Goal: Communication & Community: Answer question/provide support

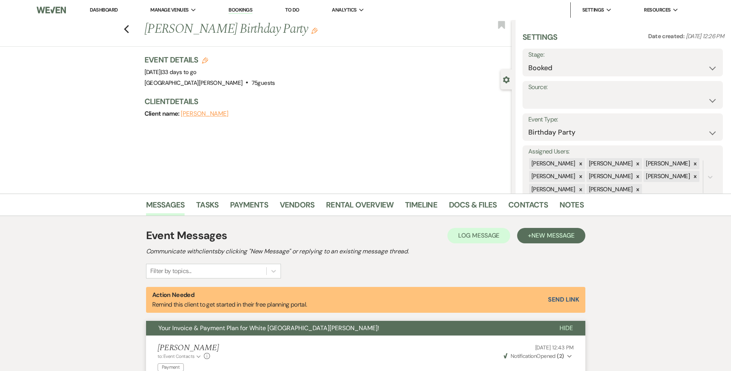
select select "4"
click at [103, 3] on li "Dashboard" at bounding box center [103, 9] width 35 height 15
click at [109, 8] on link "Dashboard" at bounding box center [104, 10] width 28 height 7
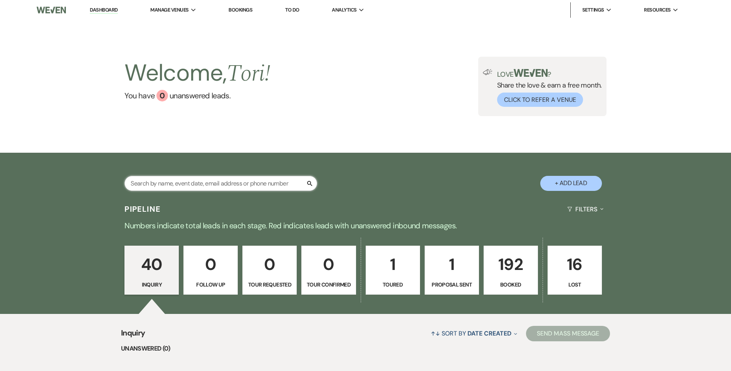
click at [186, 176] on input "text" at bounding box center [221, 183] width 193 height 15
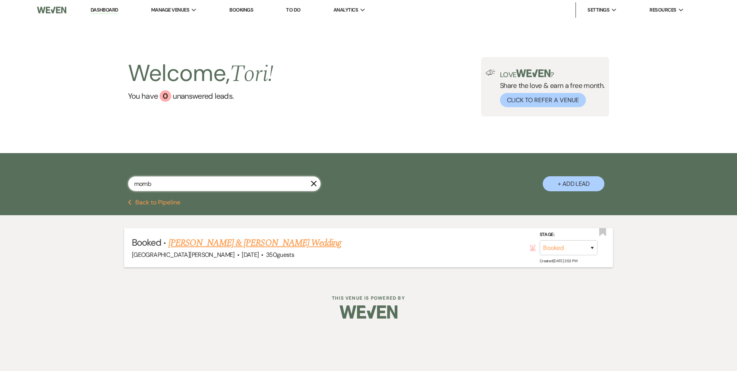
type input "momb"
click at [226, 235] on li "Booked · Taylor Momburg & Corey Carroll's Wedding White Willow Meadows · May 9,…" at bounding box center [368, 247] width 489 height 39
click at [226, 245] on link "Taylor Momburg & Corey Carroll's Wedding" at bounding box center [254, 243] width 173 height 14
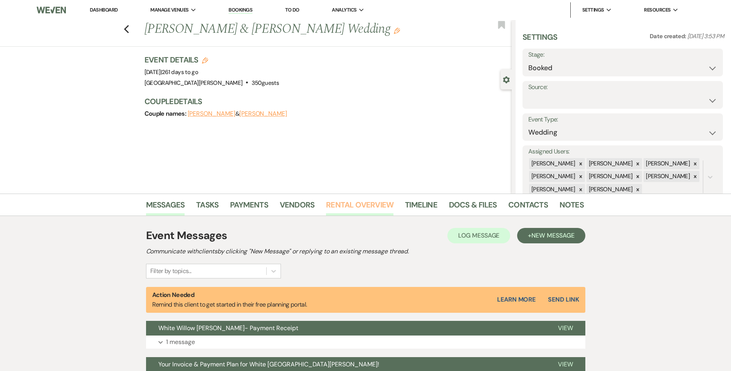
click at [343, 207] on link "Rental Overview" at bounding box center [359, 207] width 67 height 17
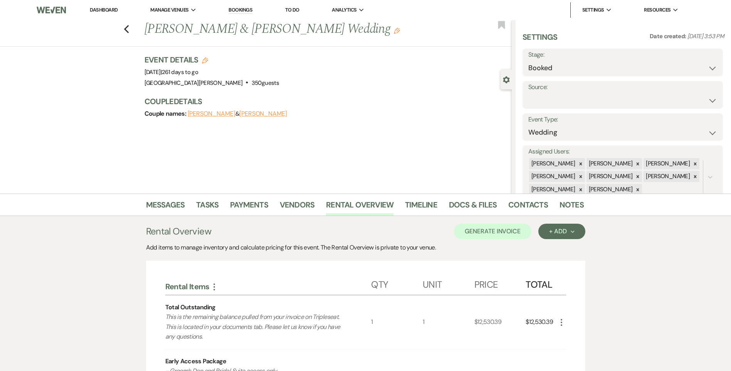
click at [133, 28] on div "Previous Taylor Momburg & Corey Carroll's Wedding Edit Bookmark" at bounding box center [254, 33] width 516 height 27
click at [126, 32] on div "Previous Taylor Momburg & Corey Carroll's Wedding Edit Bookmark" at bounding box center [254, 33] width 516 height 27
click at [128, 31] on icon "Previous" at bounding box center [127, 29] width 6 height 9
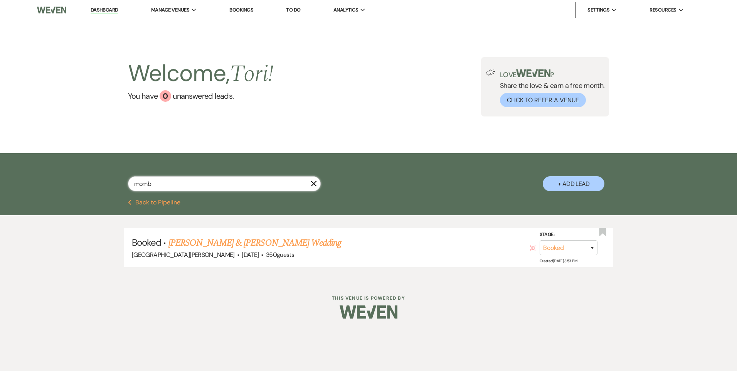
drag, startPoint x: 119, startPoint y: 181, endPoint x: 17, endPoint y: 162, distance: 104.0
click at [27, 172] on div "momb X + Add Lead" at bounding box center [368, 176] width 737 height 46
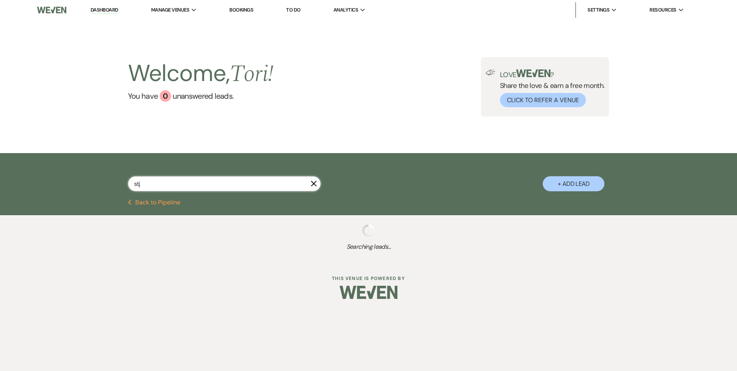
type input "stjo"
select select "8"
select select "6"
select select "8"
select select "7"
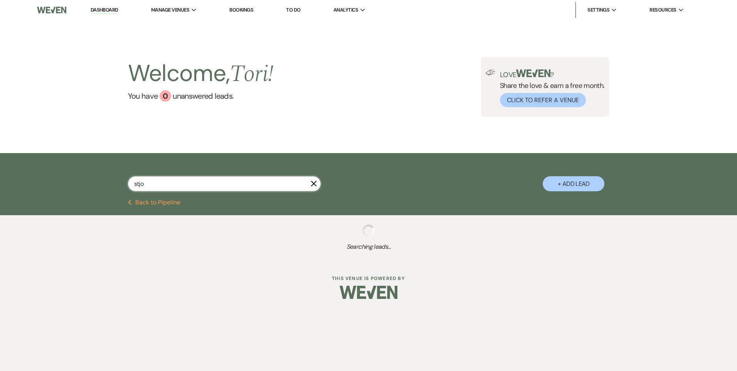
select select "6"
select select "8"
select select "11"
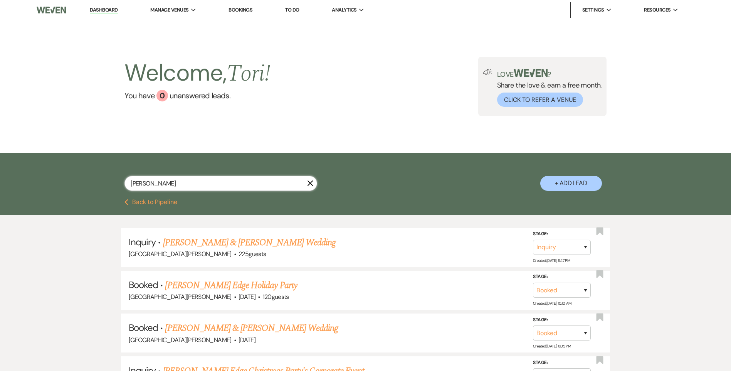
type input "stjohn"
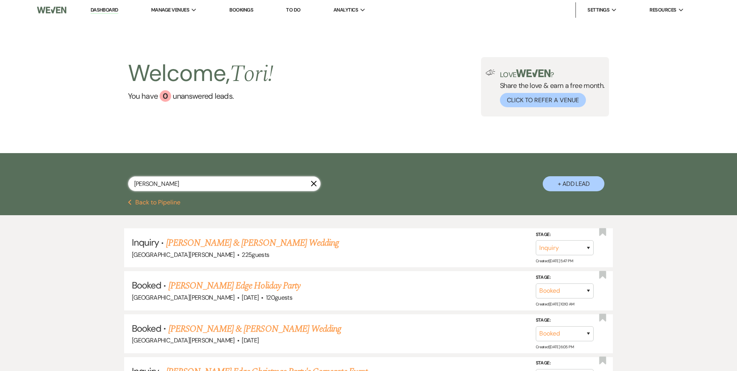
select select "8"
select select "11"
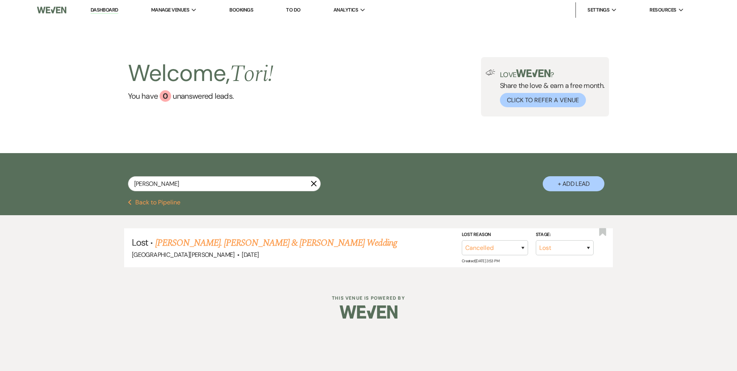
click at [243, 242] on link "Julia St. John & Jonathan Conrad's Wedding" at bounding box center [276, 243] width 242 height 14
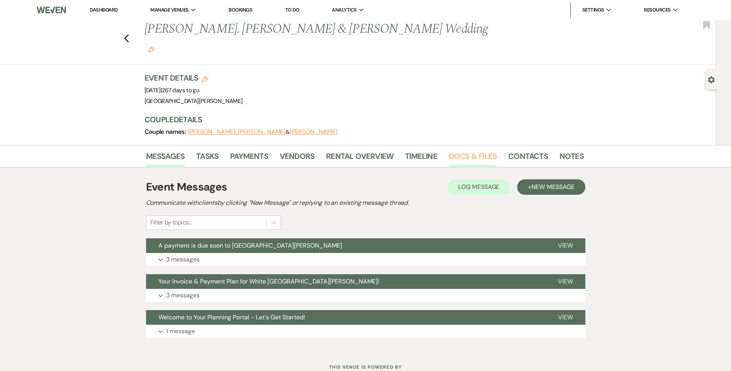
click at [488, 150] on link "Docs & Files" at bounding box center [473, 158] width 48 height 17
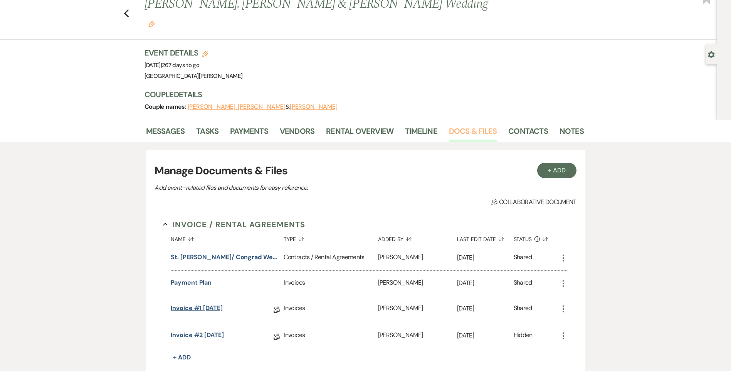
scroll to position [39, 0]
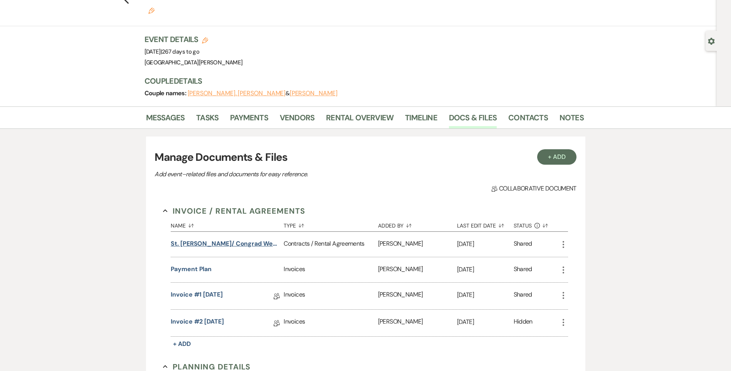
click at [211, 239] on button "St. John/ Congrad Wedding" at bounding box center [226, 243] width 110 height 9
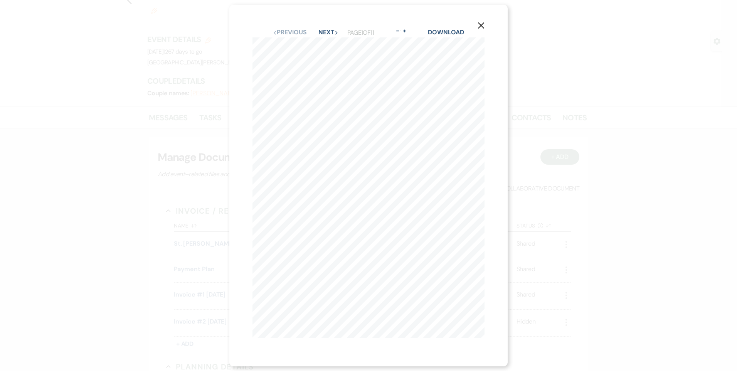
click at [329, 29] on button "Next Next" at bounding box center [328, 32] width 20 height 6
click at [327, 34] on button "Next Next" at bounding box center [328, 35] width 20 height 6
click at [323, 32] on button "Next Next" at bounding box center [328, 35] width 20 height 6
click at [442, 30] on link "Download" at bounding box center [446, 34] width 36 height 8
click at [484, 27] on icon "X" at bounding box center [481, 28] width 7 height 7
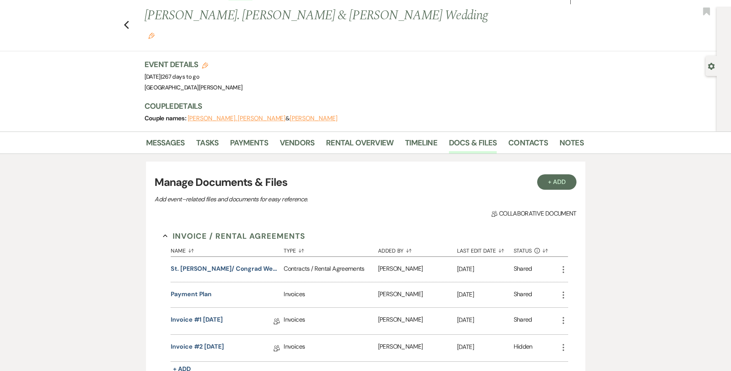
scroll to position [0, 0]
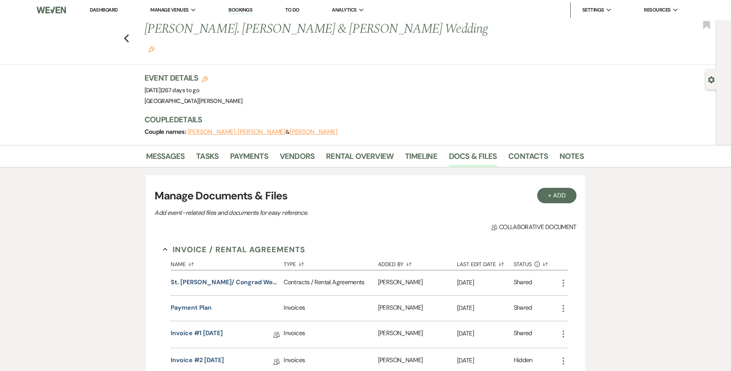
click at [106, 12] on link "Dashboard" at bounding box center [104, 10] width 28 height 7
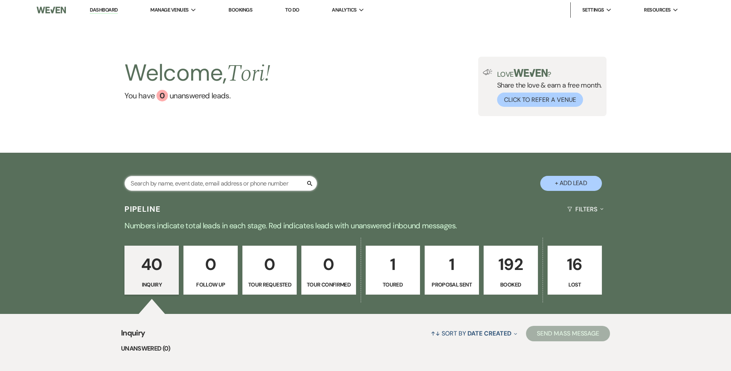
click at [145, 184] on input "text" at bounding box center [221, 183] width 193 height 15
type input "st"
select select "8"
select select "6"
select select "8"
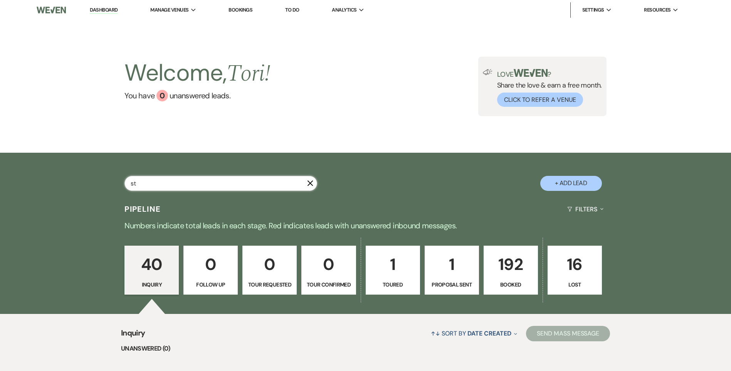
select select "7"
select select "6"
select select "8"
select select "11"
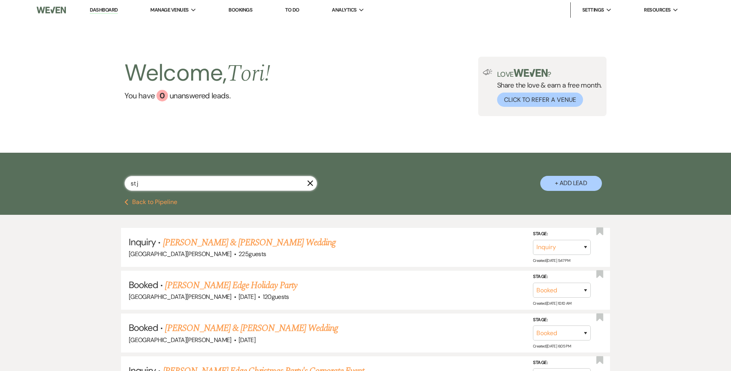
type input "st jo"
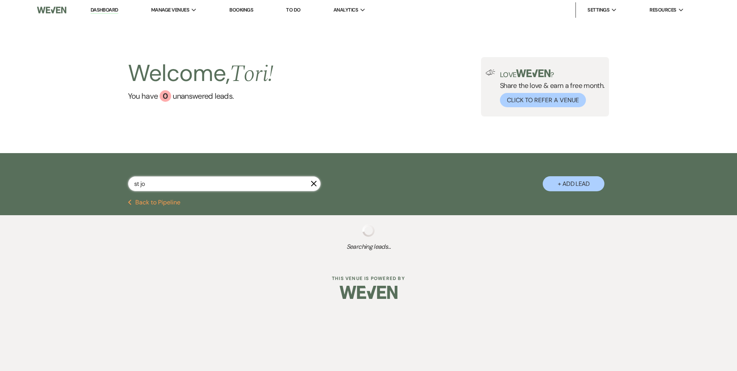
select select "8"
select select "1"
select select "8"
select select "6"
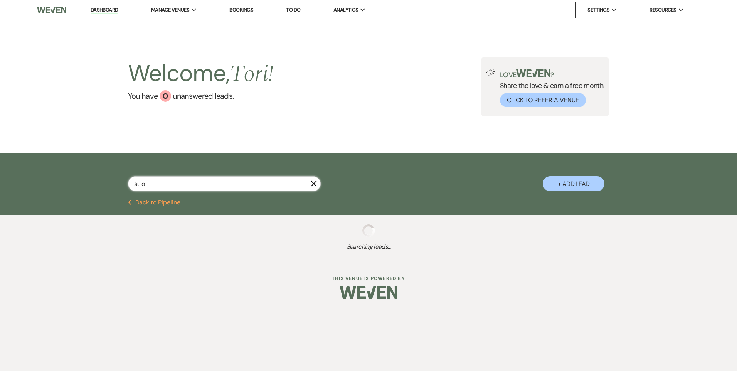
select select "8"
select select "11"
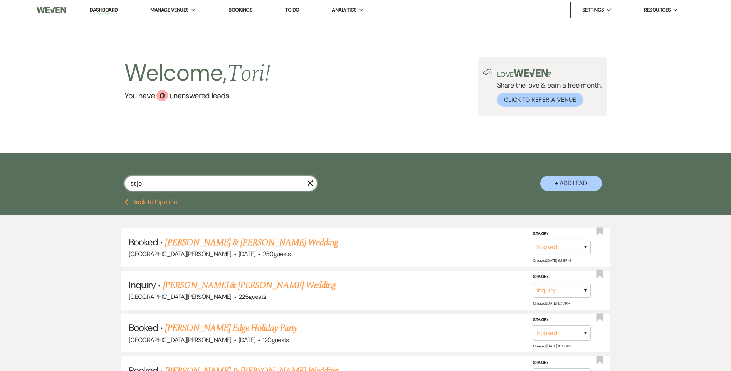
drag, startPoint x: 157, startPoint y: 181, endPoint x: 0, endPoint y: 151, distance: 160.1
click at [36, 167] on div "st jo X + Add Lead" at bounding box center [365, 176] width 731 height 46
type input "conra"
select select "8"
select select "11"
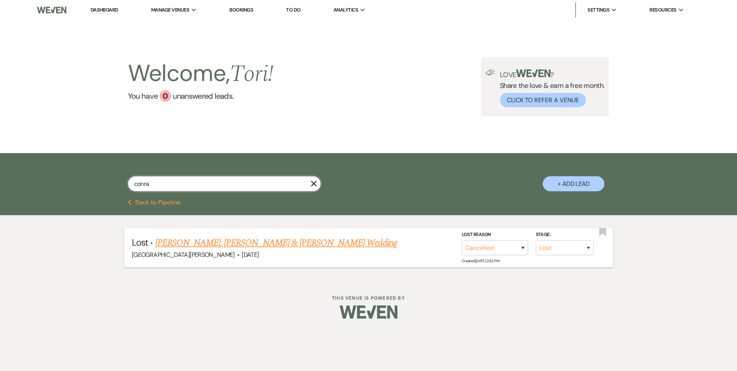
type input "conra"
click at [199, 239] on link "Julia St. John & Jonathan Conrad's Wedding" at bounding box center [276, 243] width 242 height 14
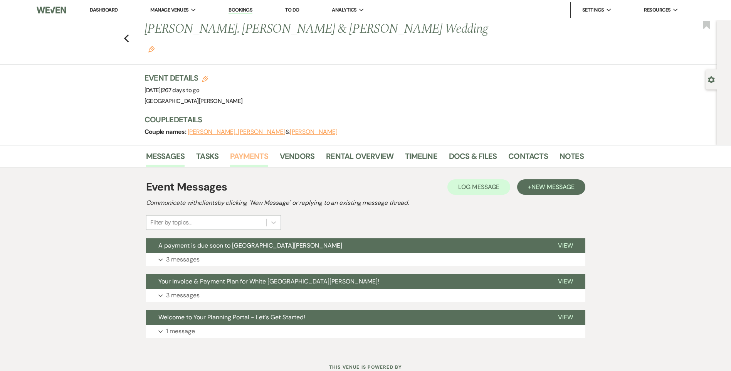
click at [261, 150] on link "Payments" at bounding box center [249, 158] width 38 height 17
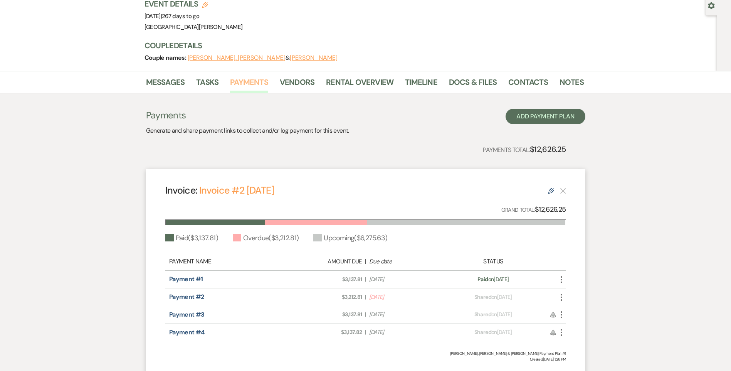
scroll to position [77, 0]
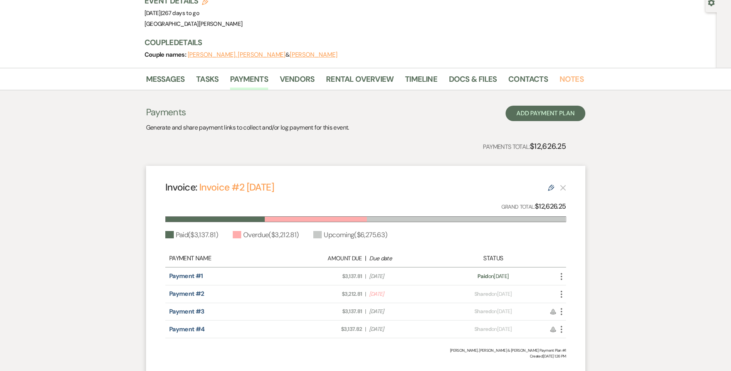
click at [562, 73] on link "Notes" at bounding box center [572, 81] width 24 height 17
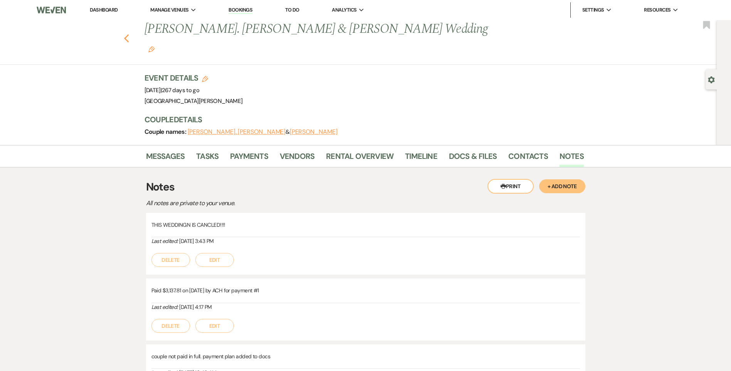
click at [130, 34] on icon "Previous" at bounding box center [127, 38] width 6 height 9
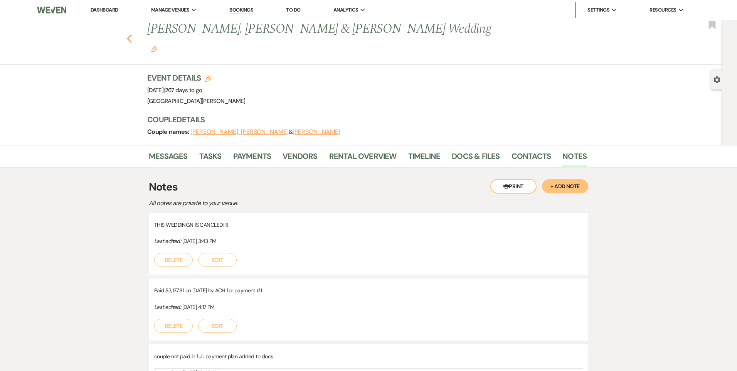
select select "8"
select select "11"
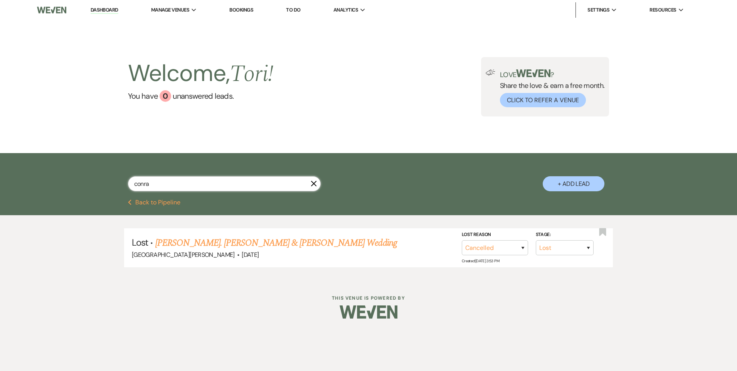
click at [0, 166] on html "Dashboard Manage Venues Expand White Willow Meadows Bookings To Do Analytics Ex…" at bounding box center [368, 165] width 737 height 330
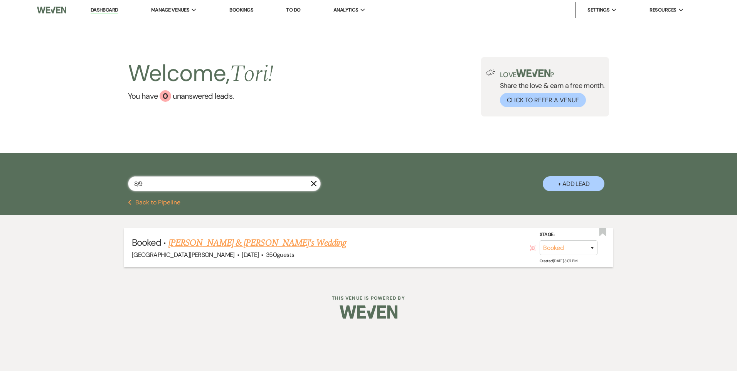
type input "8/9"
click at [181, 241] on link "Emily Stein & Dakota Kotlin's Wedding" at bounding box center [257, 243] width 178 height 14
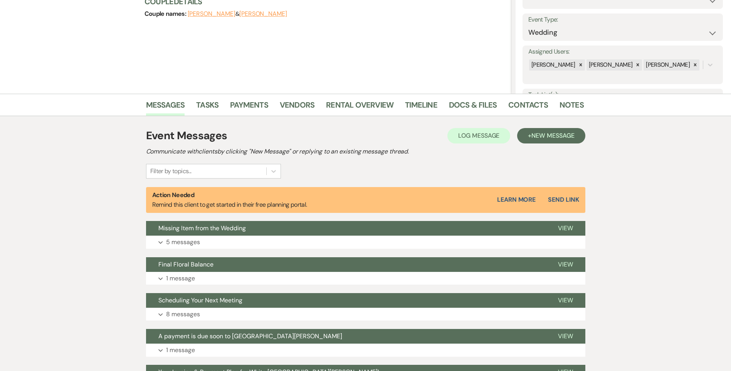
scroll to position [219, 0]
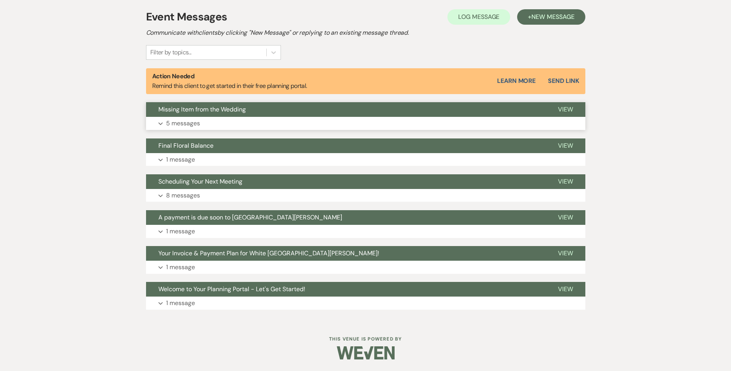
click at [226, 129] on button "Expand 5 messages" at bounding box center [365, 123] width 439 height 13
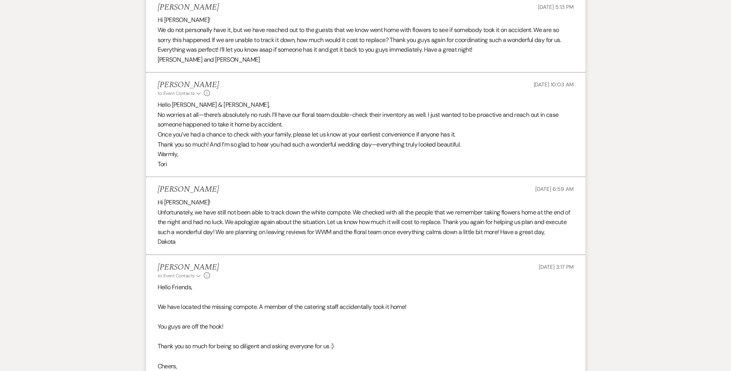
scroll to position [604, 0]
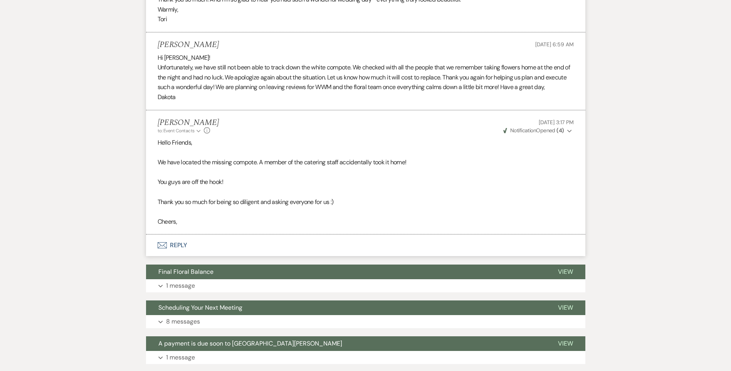
click at [174, 244] on button "Envelope Reply" at bounding box center [365, 245] width 439 height 22
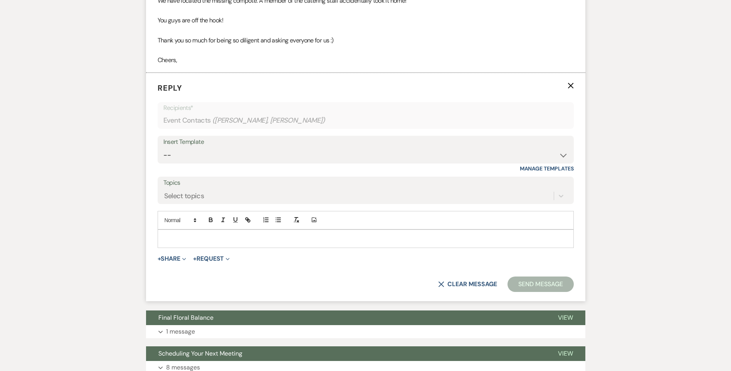
scroll to position [767, 0]
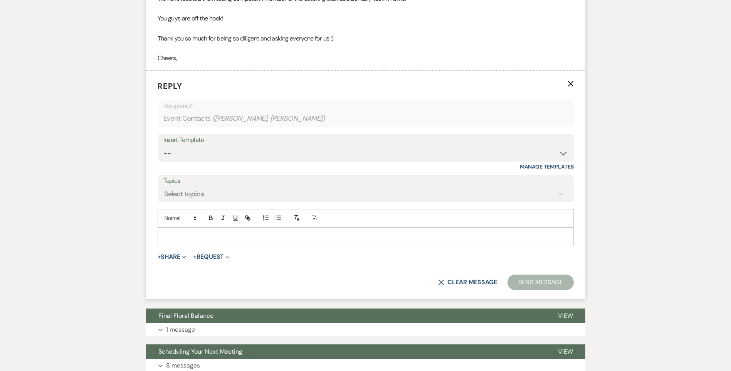
click at [195, 235] on p at bounding box center [366, 236] width 404 height 8
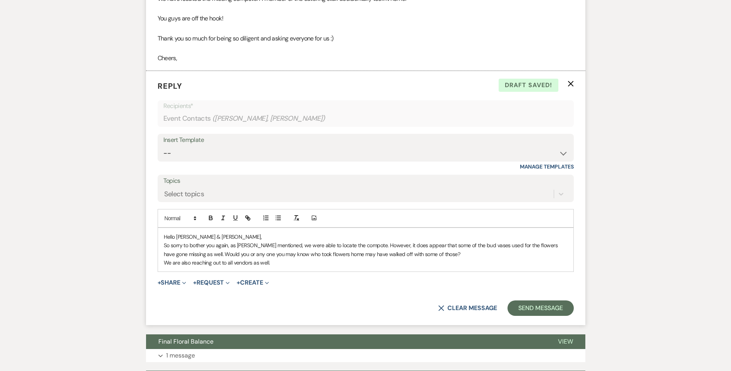
click at [460, 247] on p "So sorry to bother you again, as Jenna mentioned, we were able to locate the co…" at bounding box center [366, 249] width 404 height 17
click at [282, 265] on p "We are also reaching out to all vendors as well." at bounding box center [366, 262] width 404 height 8
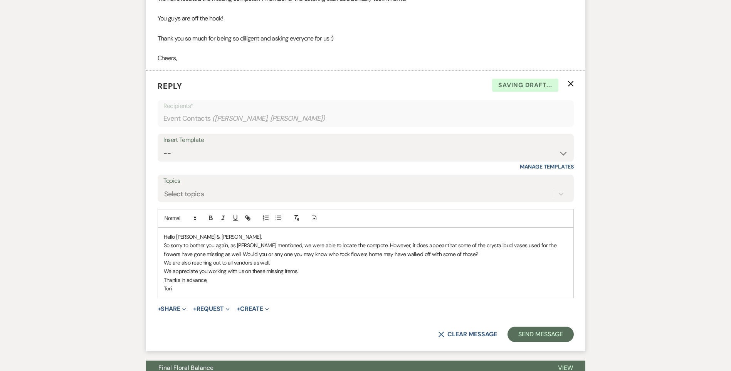
click at [241, 269] on p "We appreciate you working with us on these missing items." at bounding box center [366, 271] width 404 height 8
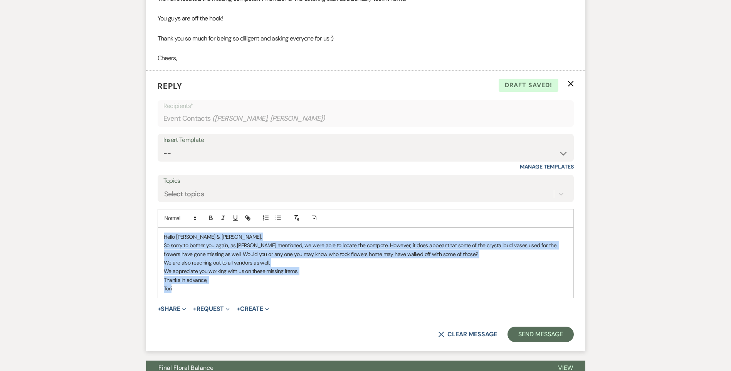
drag, startPoint x: 194, startPoint y: 289, endPoint x: 157, endPoint y: 235, distance: 66.1
click at [157, 235] on form "Reply X Draft saved! Recipients* Event Contacts ( Emily Stein, Dakota Kotlin ) …" at bounding box center [365, 211] width 439 height 280
copy div "Hello Dakota & Emily, So sorry to bother you again, as Jenna mentioned, we were…"
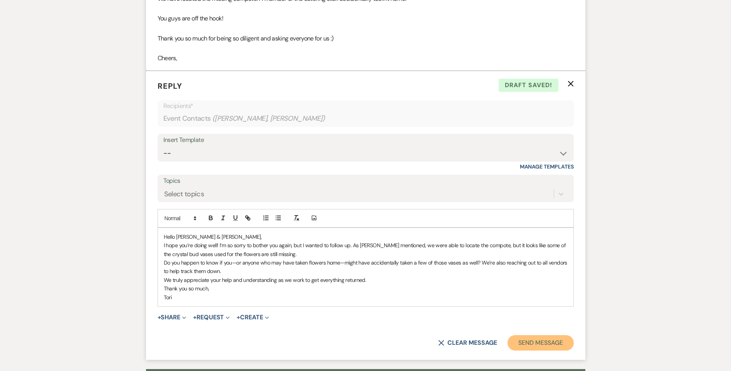
click at [526, 342] on button "Send Message" at bounding box center [541, 342] width 66 height 15
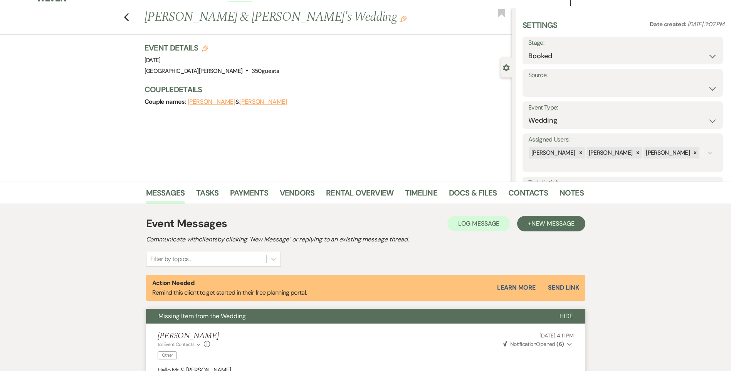
scroll to position [0, 0]
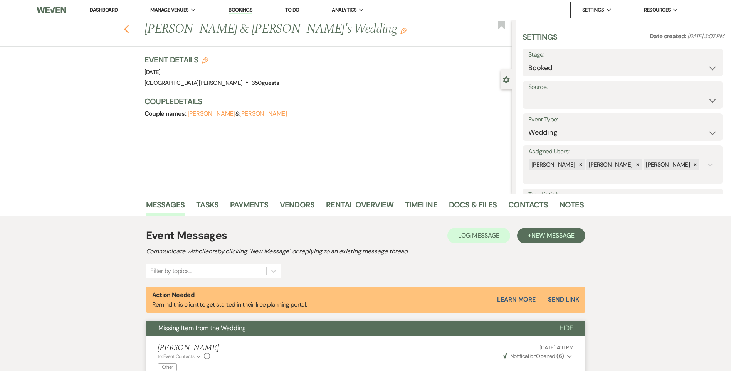
click at [129, 30] on use "button" at bounding box center [126, 29] width 5 height 8
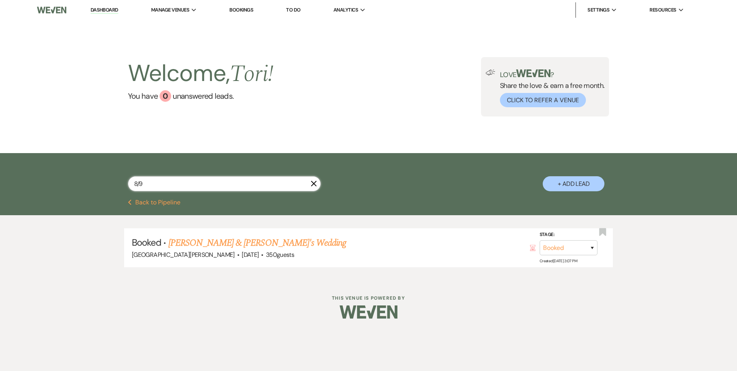
drag, startPoint x: 150, startPoint y: 181, endPoint x: 5, endPoint y: 157, distance: 147.7
click at [62, 174] on div "8/9 X + Add Lead" at bounding box center [368, 176] width 737 height 46
type input "8/22"
click at [203, 245] on link "Megan O'Dell & Jacob Curtin's Wedding" at bounding box center [254, 243] width 173 height 14
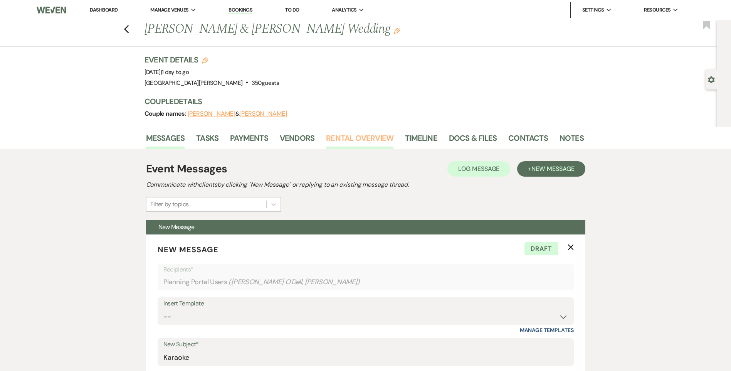
click at [337, 138] on link "Rental Overview" at bounding box center [359, 140] width 67 height 17
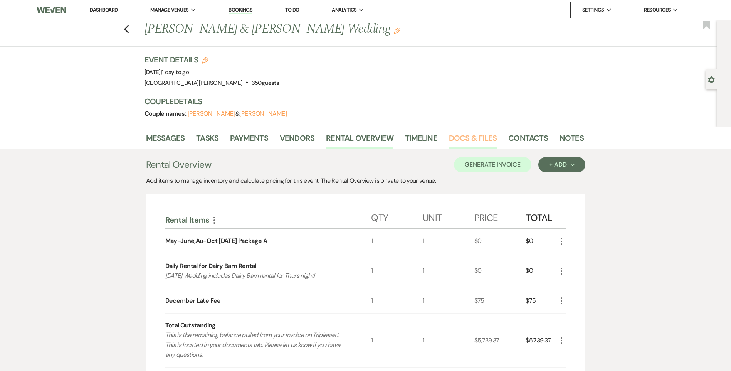
click at [463, 141] on link "Docs & Files" at bounding box center [473, 140] width 48 height 17
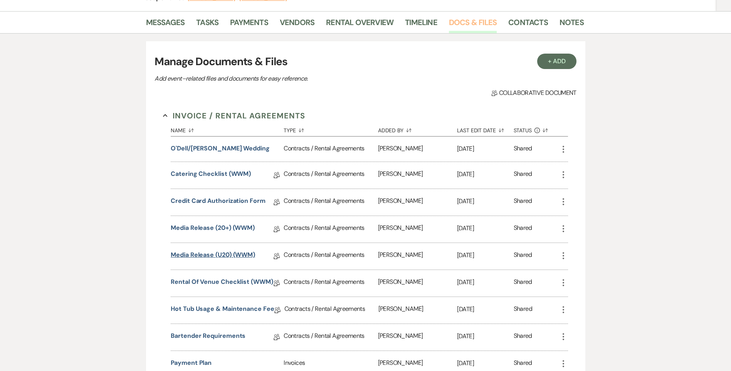
scroll to position [154, 0]
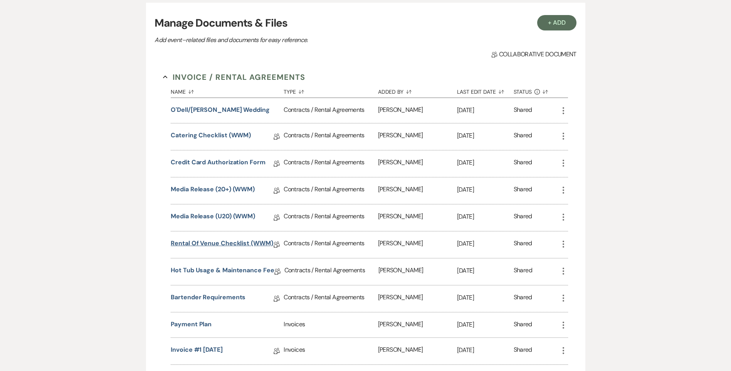
click at [222, 248] on link "Rental of Venue Checklist (WWM)" at bounding box center [222, 245] width 103 height 12
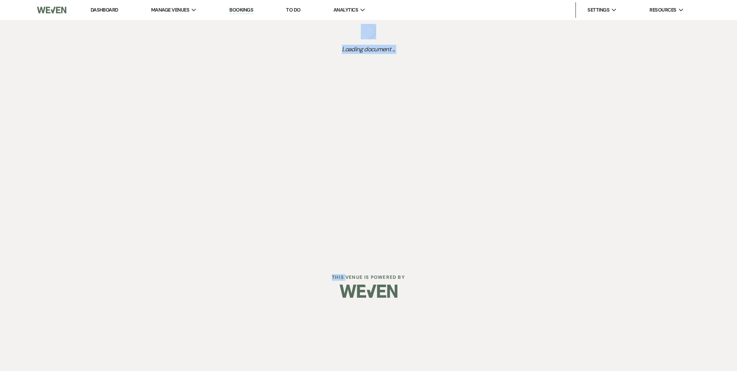
click at [222, 248] on div "Dashboard Manage Venues Expand White Willow Meadows Bookings To Do Analytics Ex…" at bounding box center [368, 129] width 737 height 259
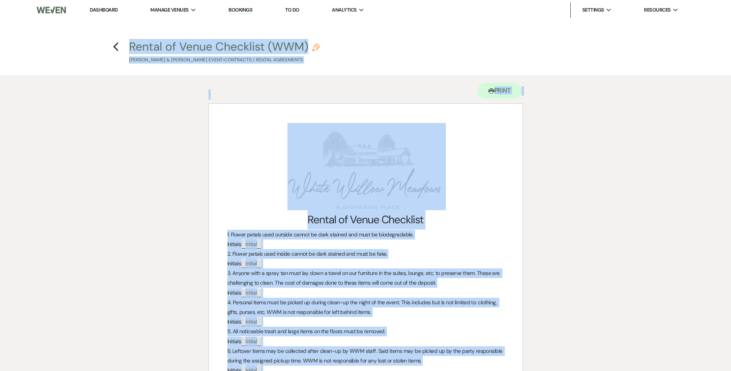
drag, startPoint x: 222, startPoint y: 248, endPoint x: 157, endPoint y: 243, distance: 65.3
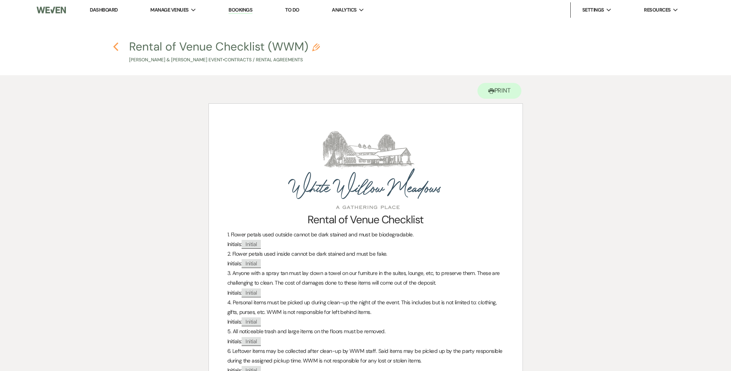
click at [118, 49] on icon "Previous" at bounding box center [116, 46] width 6 height 9
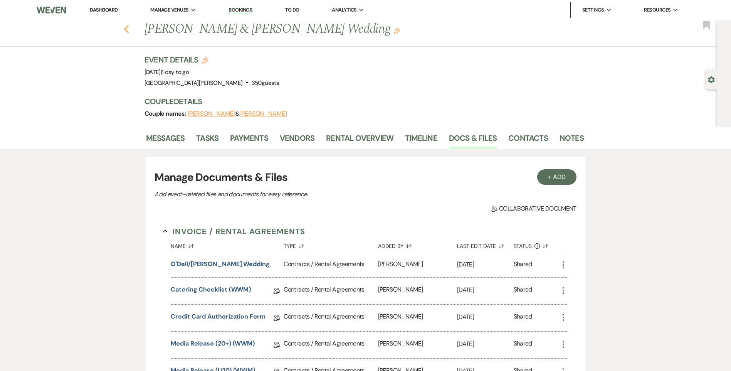
click at [129, 32] on use "button" at bounding box center [126, 29] width 5 height 8
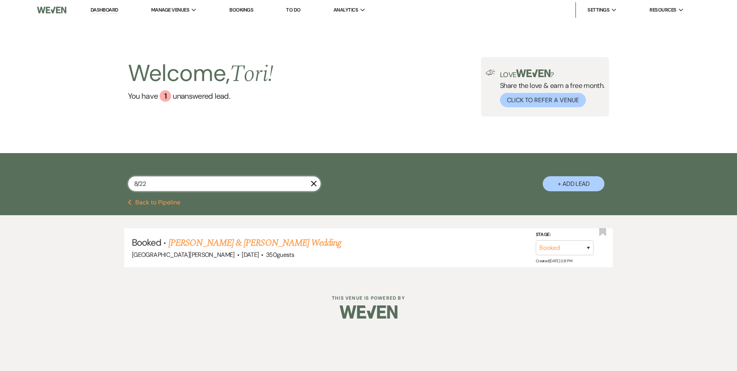
click at [20, 153] on div "8/22 X + Add Lead" at bounding box center [368, 176] width 737 height 46
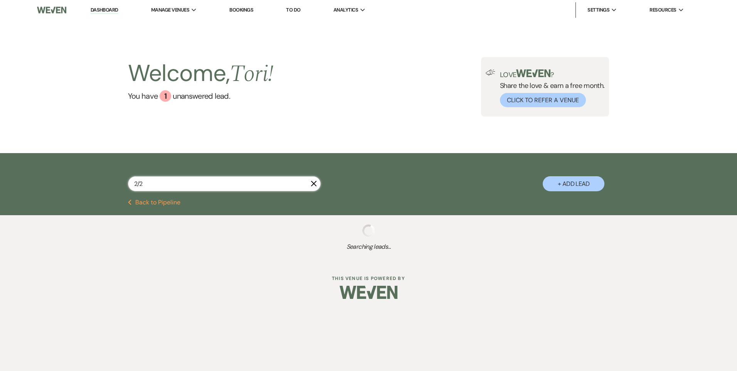
type input "2/28"
select select "8"
select select "4"
select select "8"
select select "1"
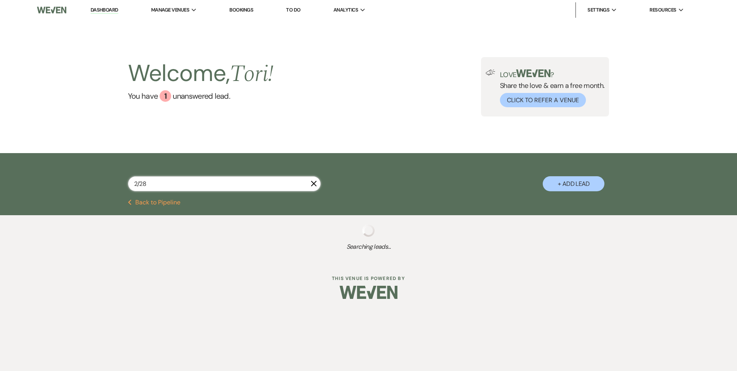
select select "8"
select select "5"
select select "8"
select select "6"
select select "5"
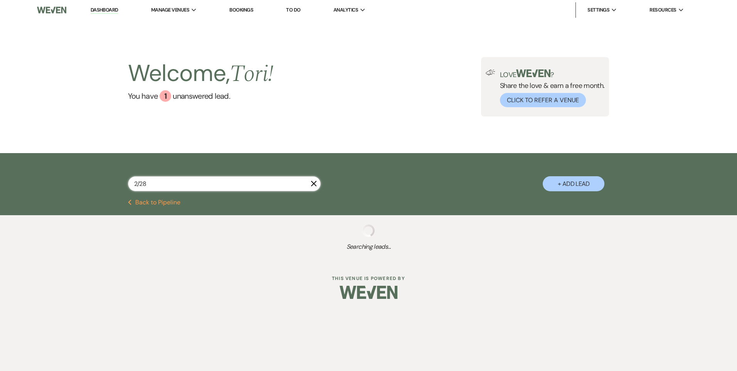
select select "8"
select select "6"
select select "8"
select select "11"
select select "8"
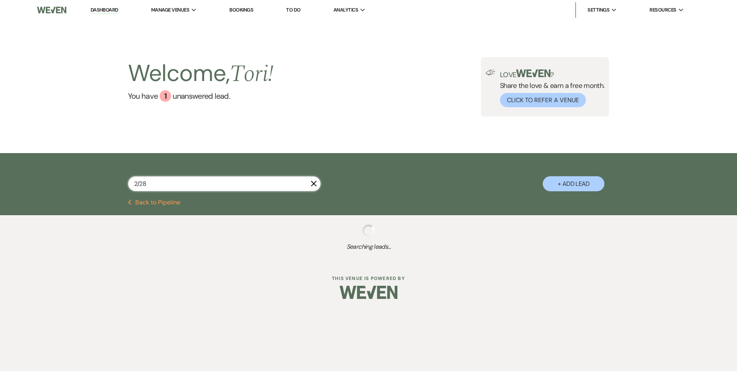
select select "11"
select select "8"
select select "6"
select select "8"
select select "1"
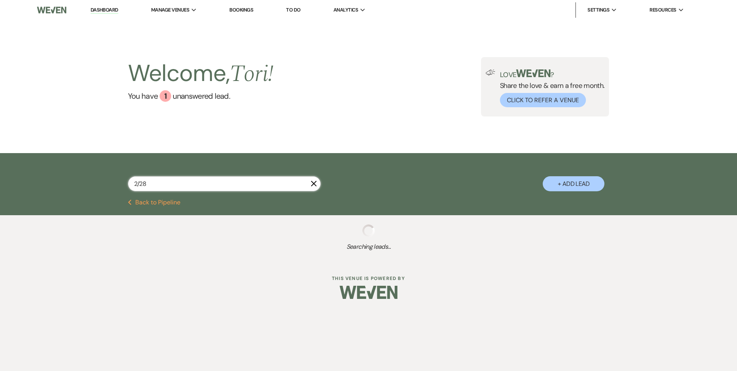
select select "8"
select select "6"
select select "8"
select select "11"
select select "8"
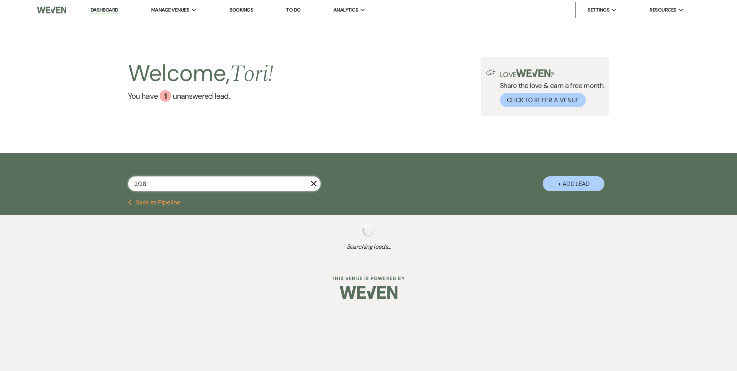
select select "7"
select select "8"
select select "6"
select select "8"
select select "11"
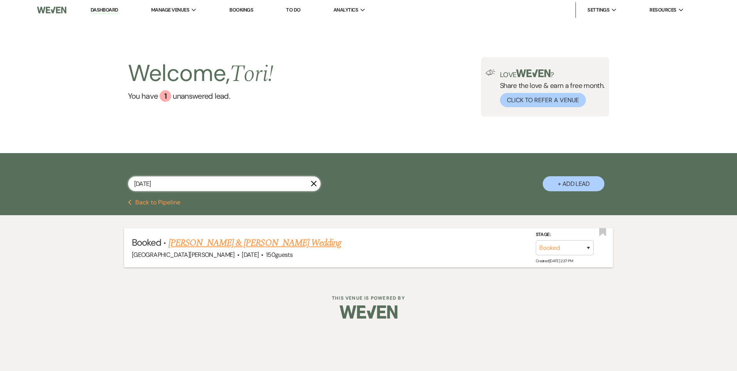
type input "2/28/26"
click at [234, 242] on link "Megan Richardson & Jacob Cashen's Wedding" at bounding box center [254, 243] width 173 height 14
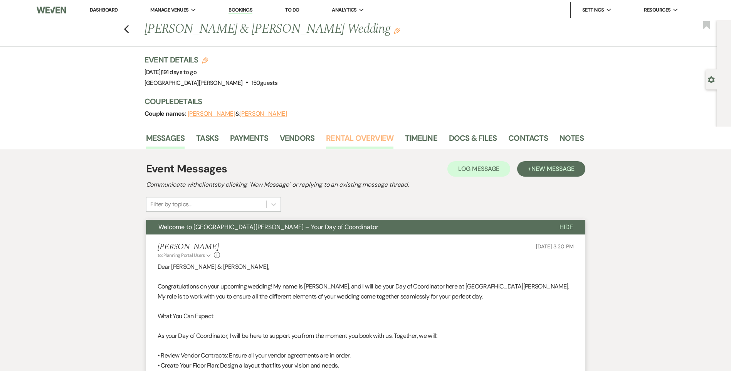
click at [369, 139] on link "Rental Overview" at bounding box center [359, 140] width 67 height 17
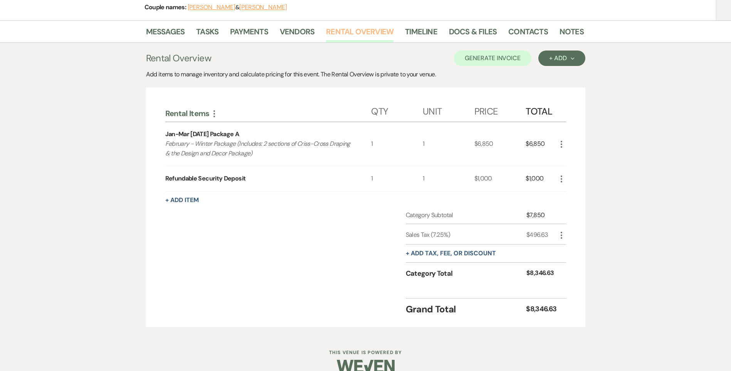
scroll to position [116, 0]
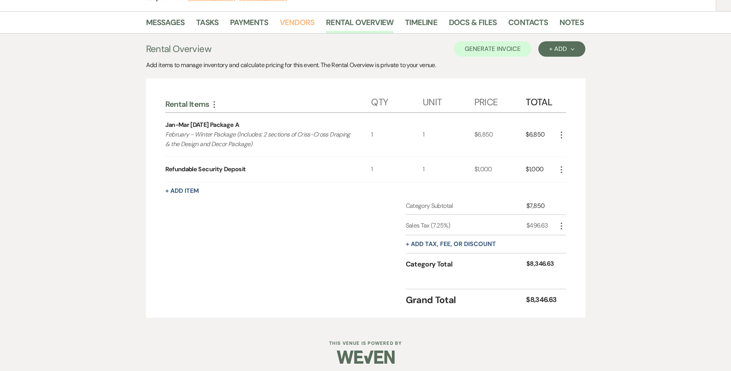
click at [284, 20] on link "Vendors" at bounding box center [297, 24] width 35 height 17
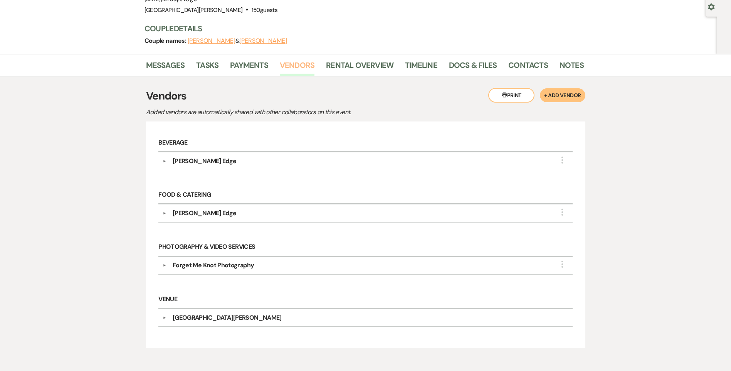
scroll to position [77, 0]
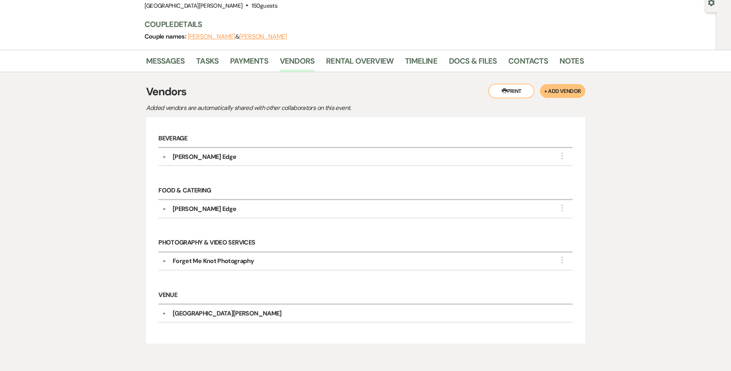
click at [185, 157] on div "Hudson's Edge" at bounding box center [205, 156] width 64 height 9
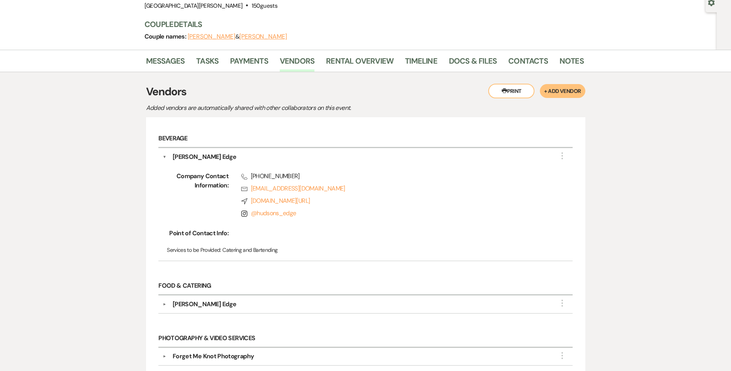
click at [172, 154] on div "Hudson's Edge" at bounding box center [368, 156] width 402 height 9
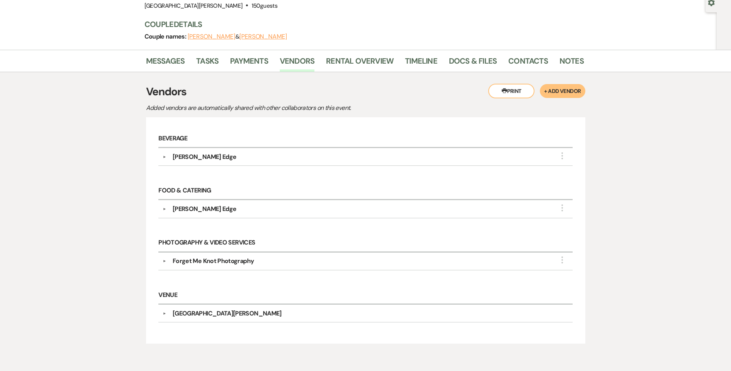
click at [173, 155] on div "Hudson's Edge" at bounding box center [205, 156] width 64 height 9
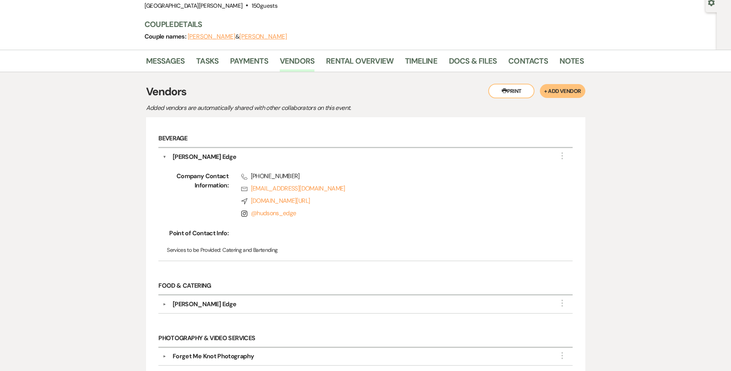
click at [173, 155] on div "Hudson's Edge" at bounding box center [205, 156] width 64 height 9
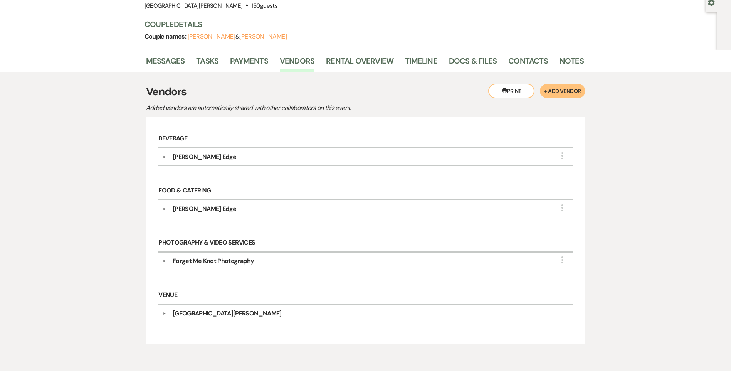
click at [185, 262] on div "Forget Me Knot Photography" at bounding box center [213, 260] width 81 height 9
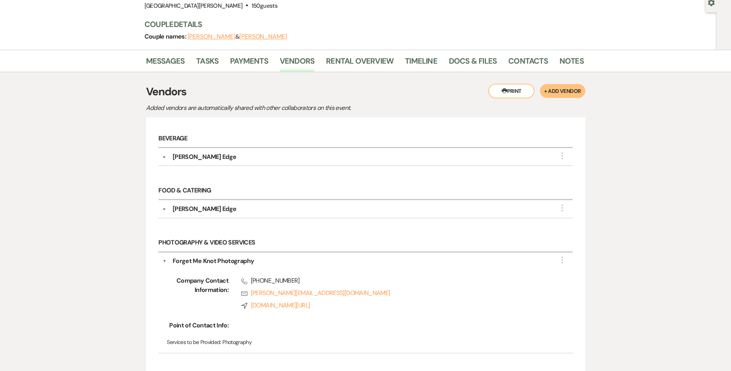
click at [173, 245] on h6 "Photography & Video Services" at bounding box center [365, 243] width 414 height 18
click at [163, 259] on button "▼" at bounding box center [165, 260] width 4 height 9
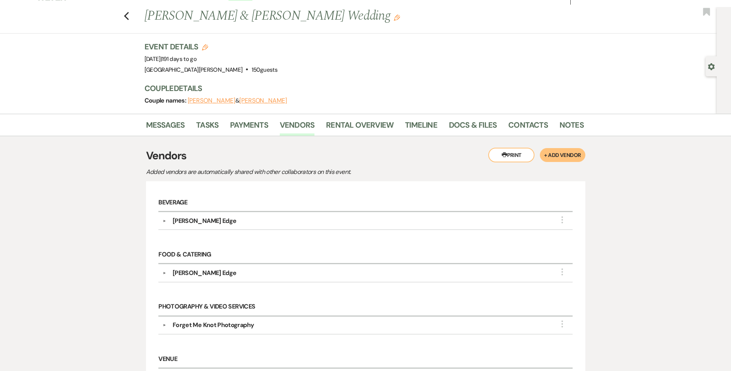
scroll to position [0, 0]
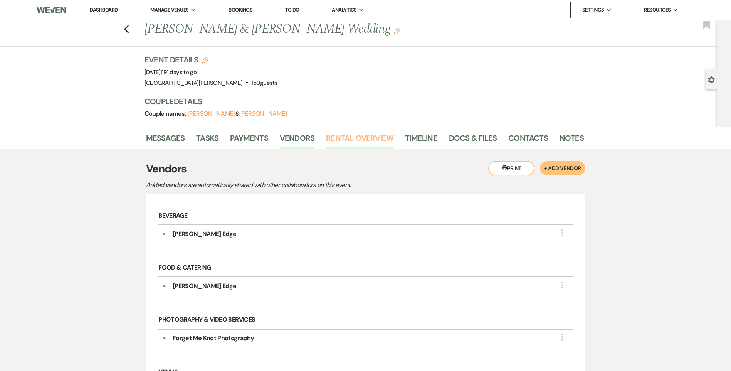
click at [342, 143] on link "Rental Overview" at bounding box center [359, 140] width 67 height 17
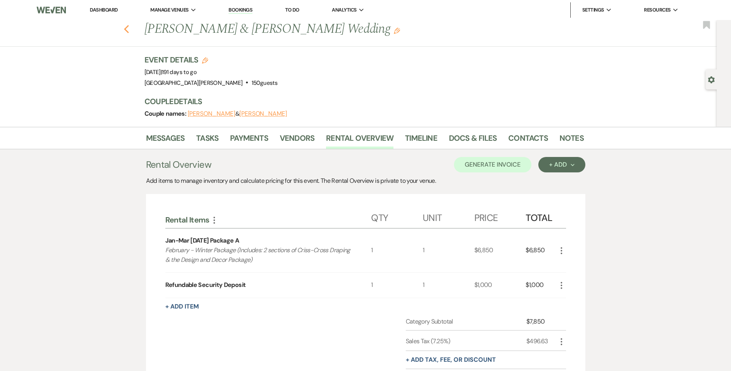
click at [129, 27] on use "button" at bounding box center [126, 29] width 5 height 8
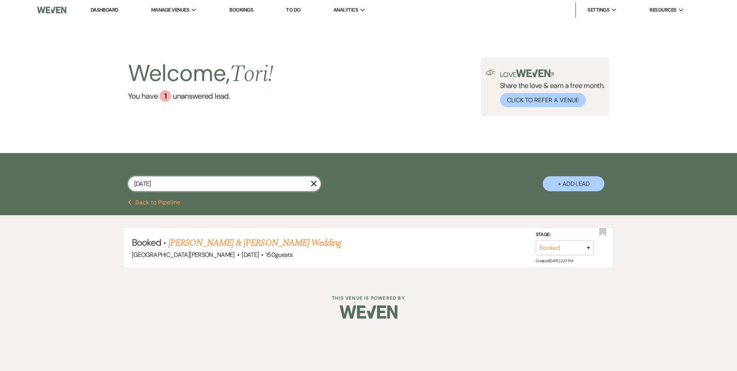
drag, startPoint x: 172, startPoint y: 183, endPoint x: 74, endPoint y: 184, distance: 98.3
click at [79, 184] on div "2/28/26 X + Add Lead" at bounding box center [368, 176] width 737 height 46
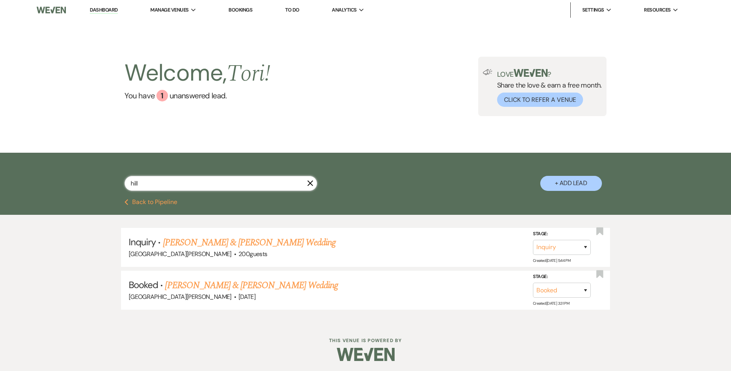
type input "hill"
click at [308, 180] on icon "X" at bounding box center [310, 183] width 6 height 6
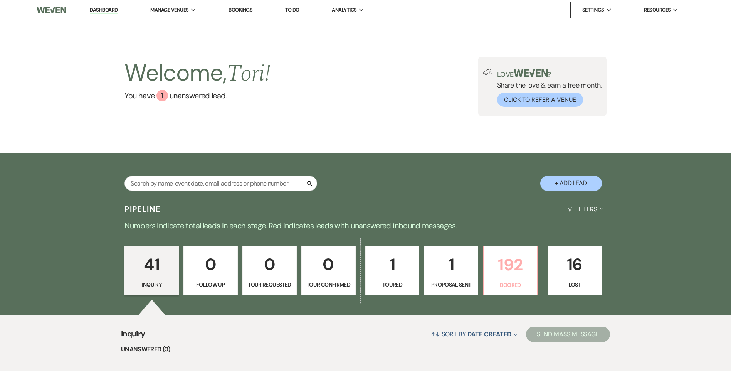
click at [502, 265] on p "192" at bounding box center [510, 265] width 44 height 26
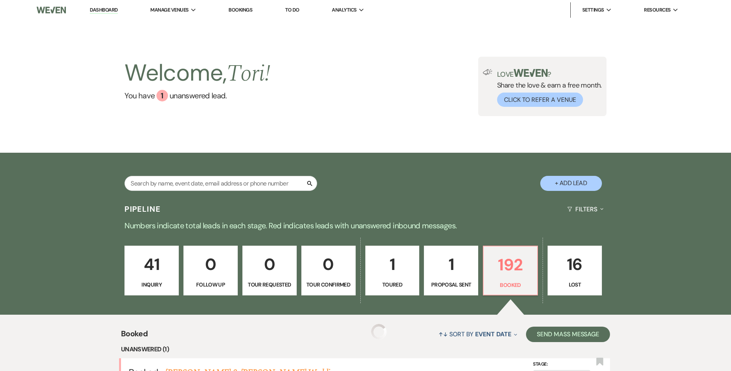
scroll to position [154, 0]
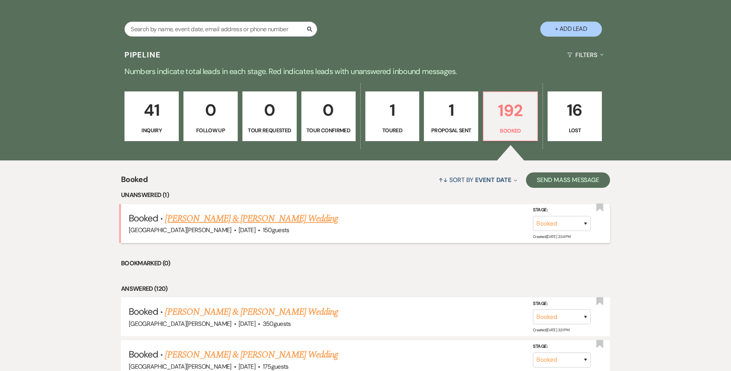
click at [236, 216] on link "Nikola Knapp & Patrick Flynn's Wedding" at bounding box center [251, 219] width 173 height 14
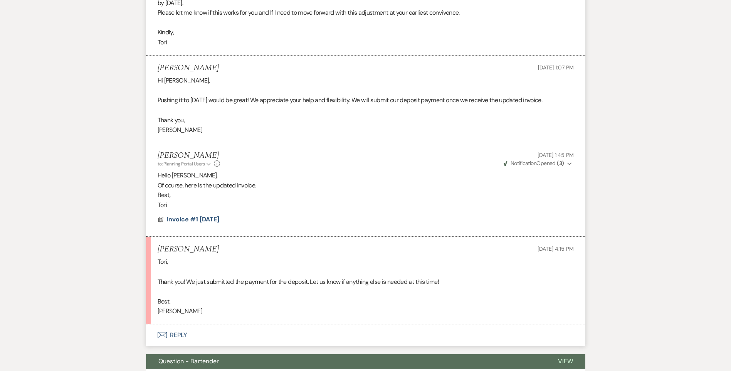
scroll to position [578, 0]
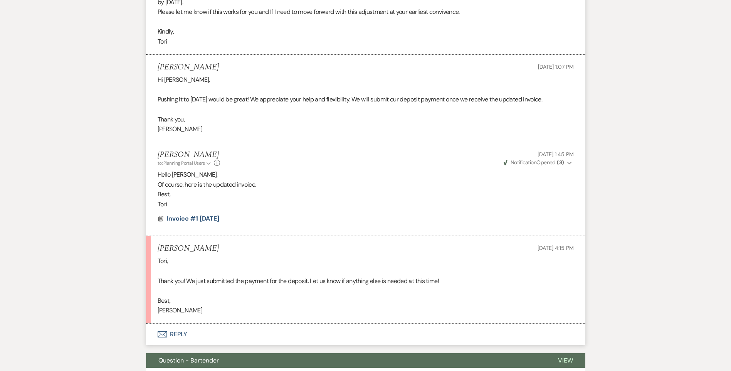
click at [177, 342] on button "Envelope Reply" at bounding box center [365, 334] width 439 height 22
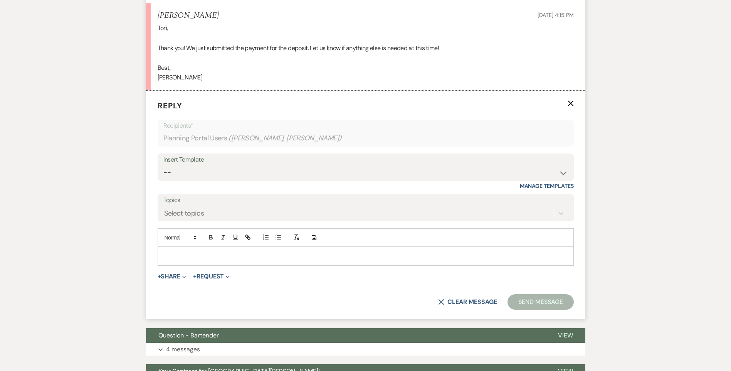
scroll to position [840, 0]
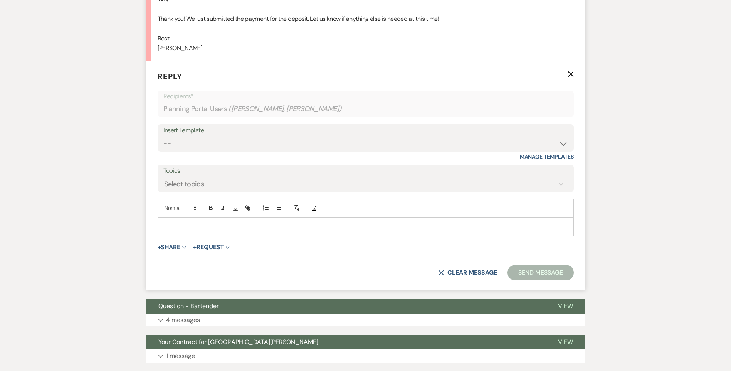
click at [192, 236] on div at bounding box center [366, 227] width 416 height 18
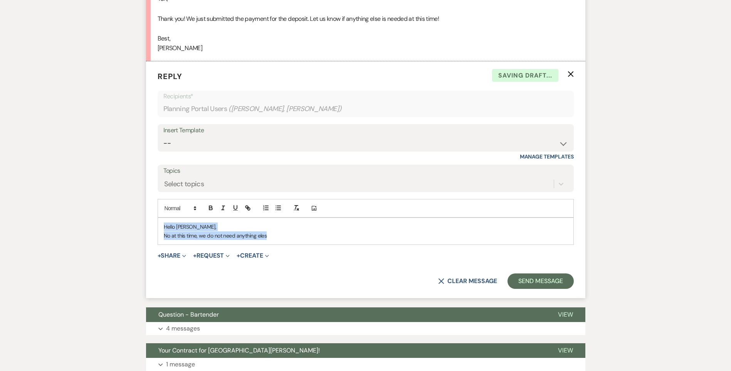
drag, startPoint x: 273, startPoint y: 247, endPoint x: 135, endPoint y: 232, distance: 139.2
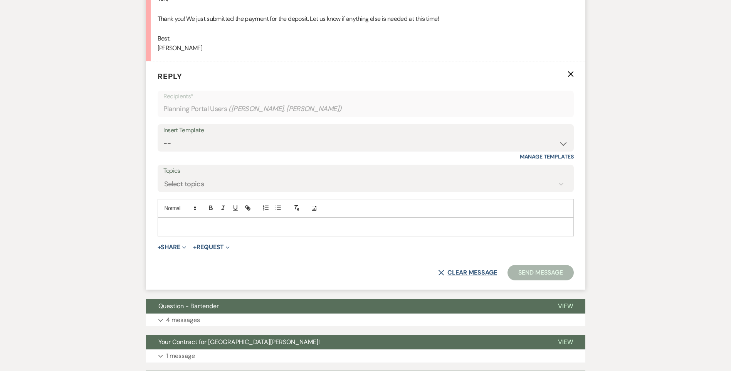
click at [479, 276] on button "X Clear message" at bounding box center [467, 272] width 59 height 6
click at [567, 82] on p "Reply X" at bounding box center [366, 77] width 416 height 12
drag, startPoint x: 569, startPoint y: 82, endPoint x: 566, endPoint y: 89, distance: 7.4
click at [570, 77] on use "button" at bounding box center [571, 74] width 6 height 6
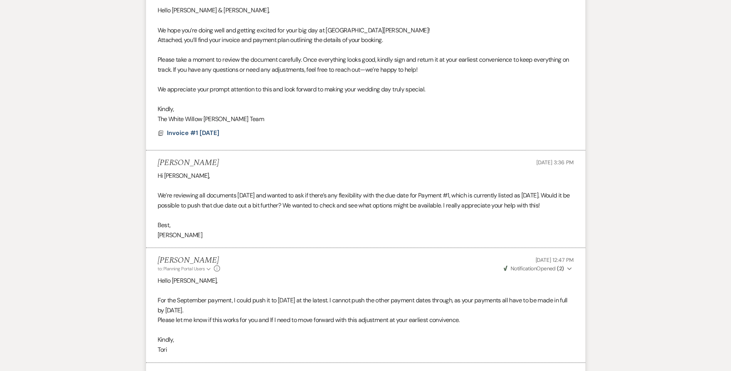
scroll to position [192, 0]
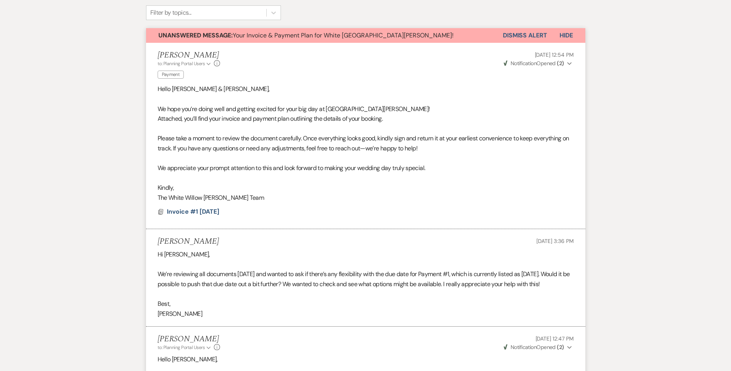
click at [525, 32] on button "Dismiss Alert" at bounding box center [525, 35] width 44 height 15
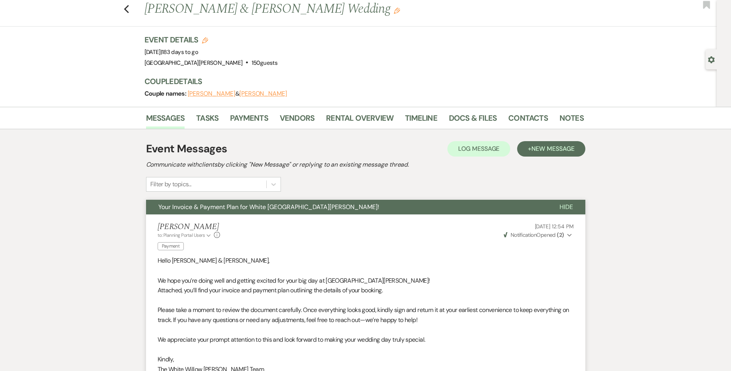
scroll to position [0, 0]
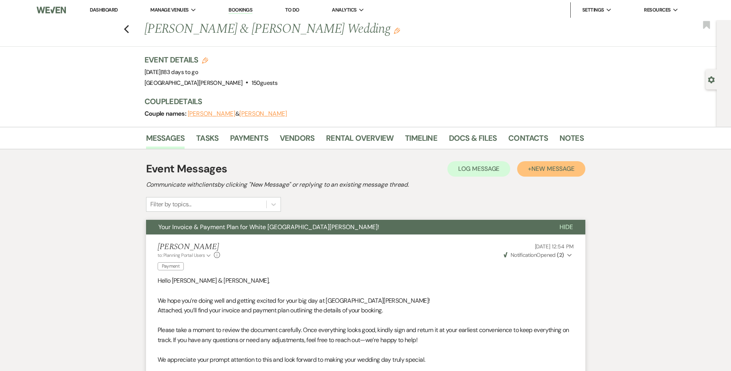
click at [563, 173] on button "+ New Message" at bounding box center [551, 168] width 68 height 15
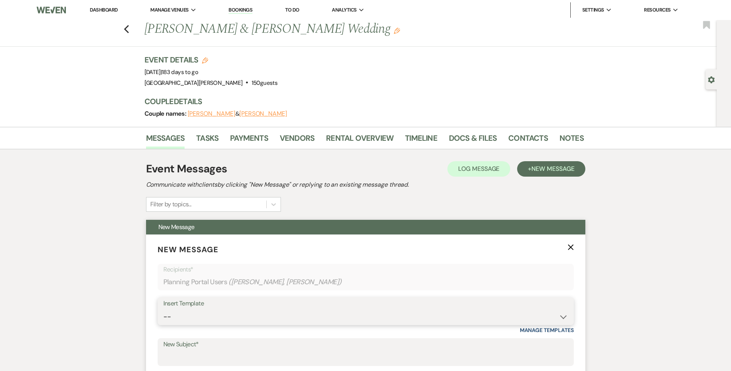
click at [233, 313] on select "-- Follow Up WWM Initial Inquiry Response Planning Portal Introduction (Booked …" at bounding box center [365, 316] width 405 height 15
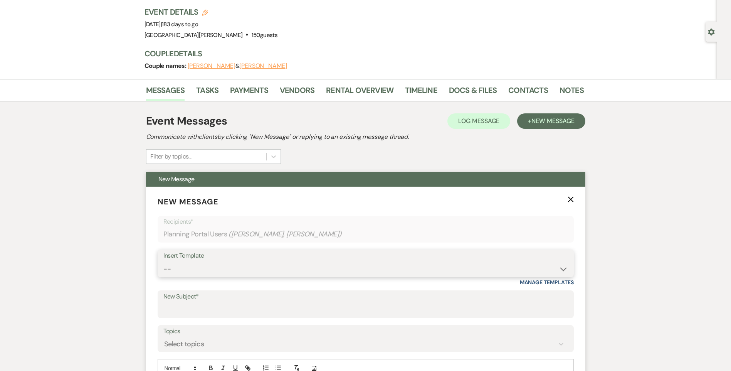
scroll to position [116, 0]
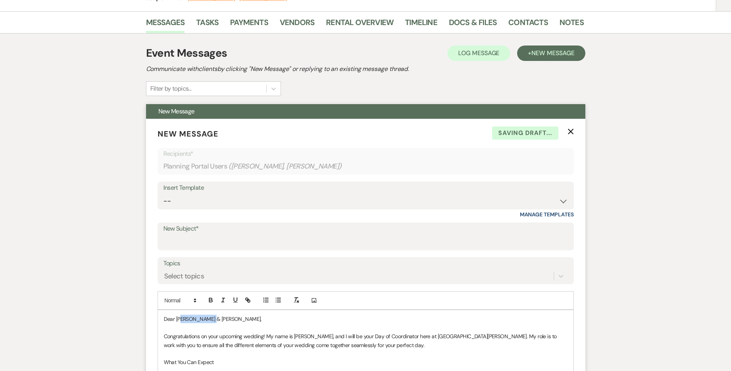
drag, startPoint x: 210, startPoint y: 320, endPoint x: 182, endPoint y: 321, distance: 28.2
click at [182, 321] on span "Dear Whitlee & Talan," at bounding box center [213, 318] width 98 height 7
click at [189, 274] on div "Select topics" at bounding box center [365, 276] width 405 height 15
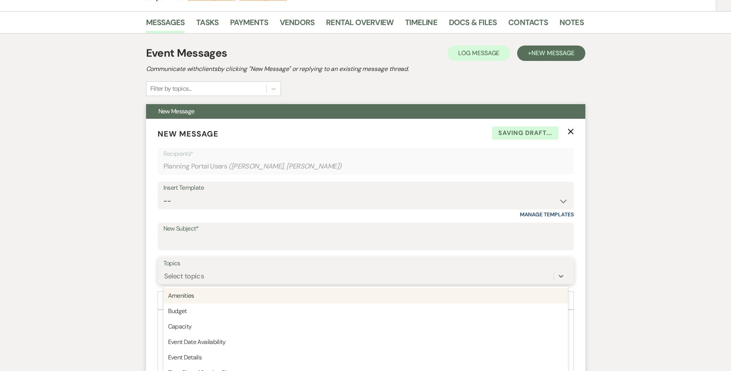
scroll to position [150, 0]
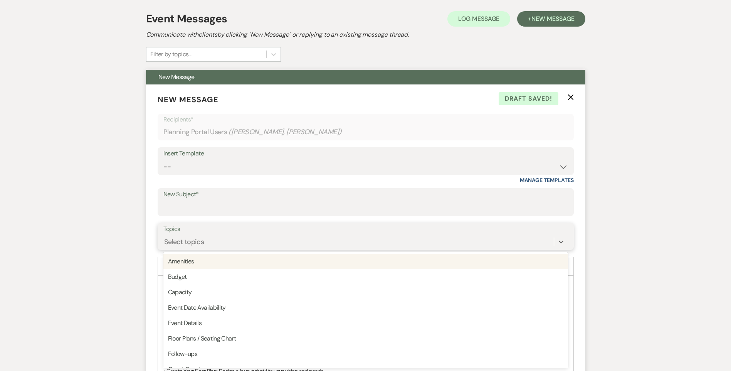
click at [206, 321] on div "Event Details" at bounding box center [365, 322] width 405 height 15
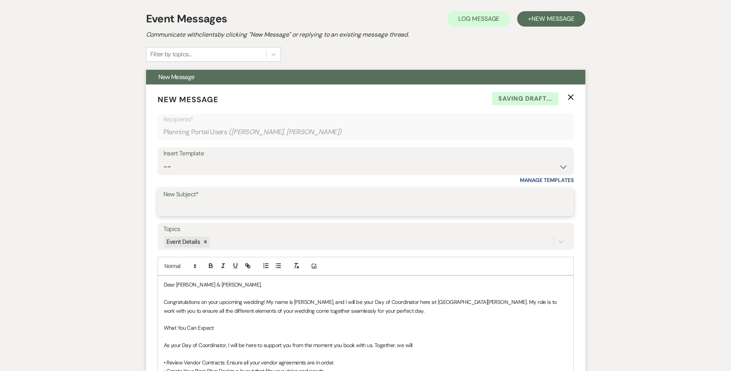
click at [202, 206] on input "New Subject*" at bounding box center [365, 207] width 405 height 15
type input "Day of Coordinator"
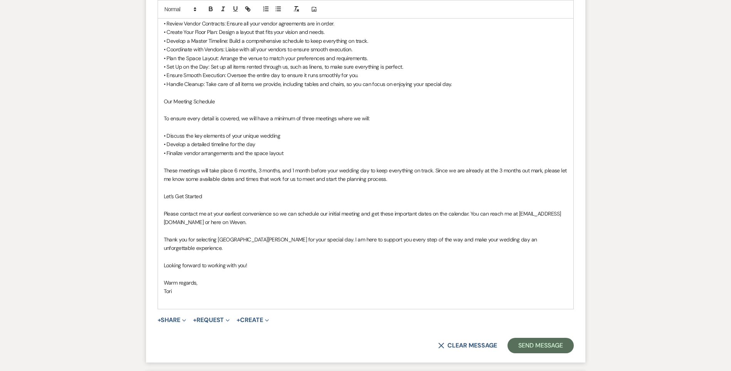
scroll to position [497, 0]
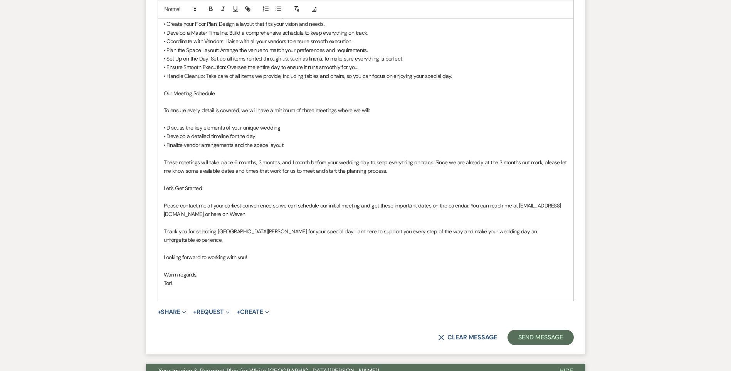
click at [192, 288] on p at bounding box center [366, 292] width 404 height 8
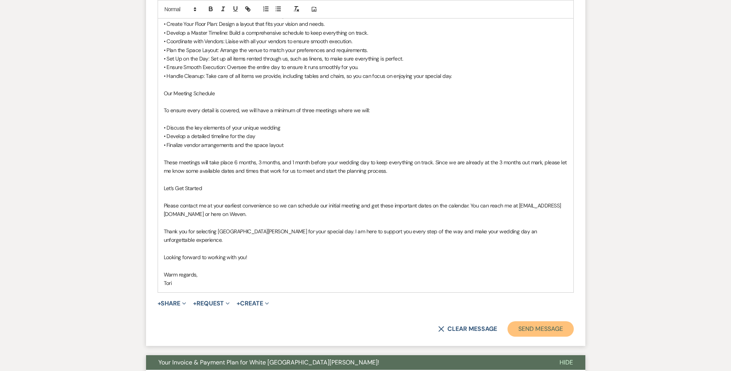
click at [549, 321] on button "Send Message" at bounding box center [541, 328] width 66 height 15
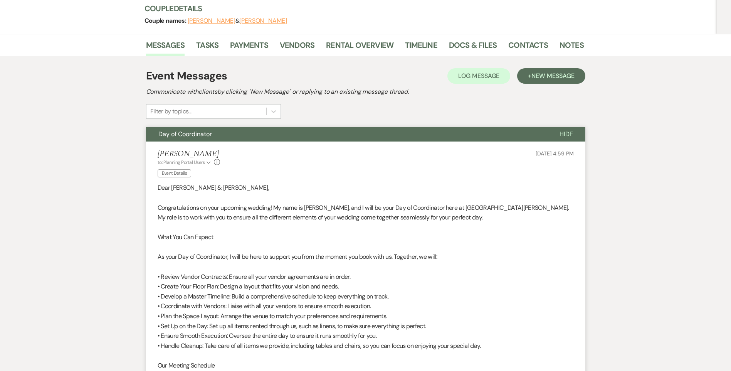
scroll to position [17, 0]
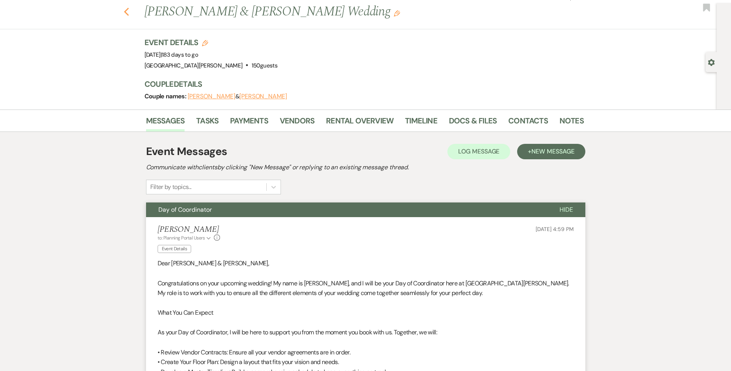
click at [130, 7] on icon "Previous" at bounding box center [127, 11] width 6 height 9
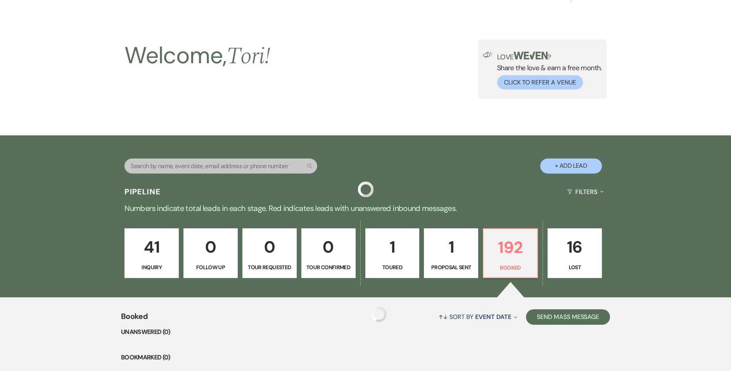
scroll to position [154, 0]
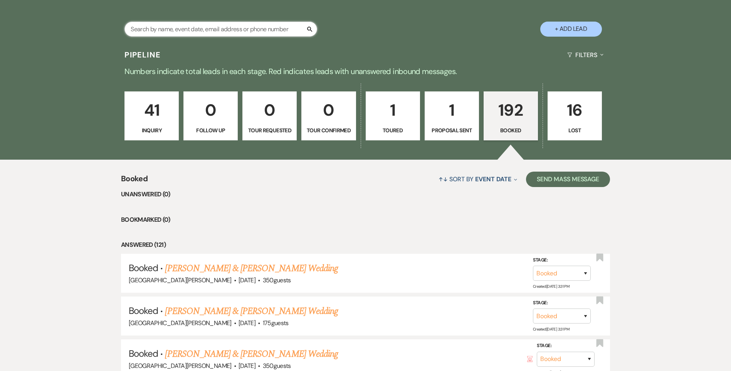
click at [148, 34] on input "text" at bounding box center [221, 29] width 193 height 15
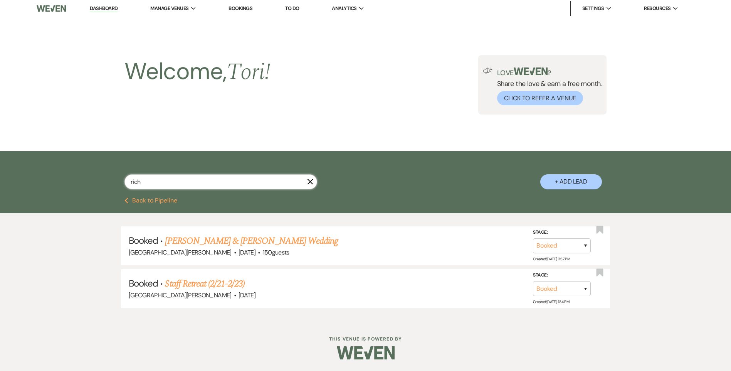
scroll to position [2, 0]
type input "rich"
click at [207, 239] on link "Megan Richardson & Jacob Cashen's Wedding" at bounding box center [251, 241] width 173 height 14
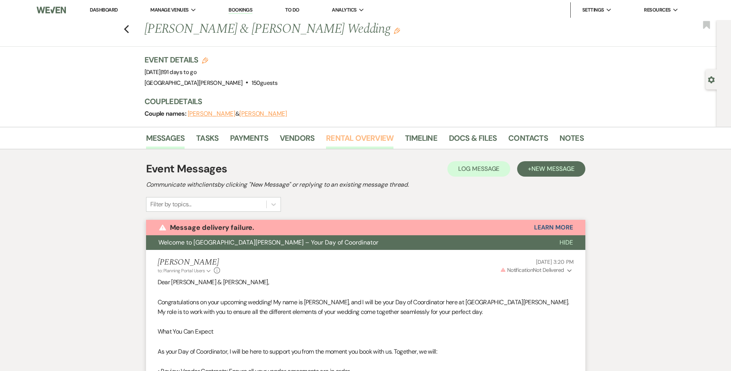
click at [357, 138] on link "Rental Overview" at bounding box center [359, 140] width 67 height 17
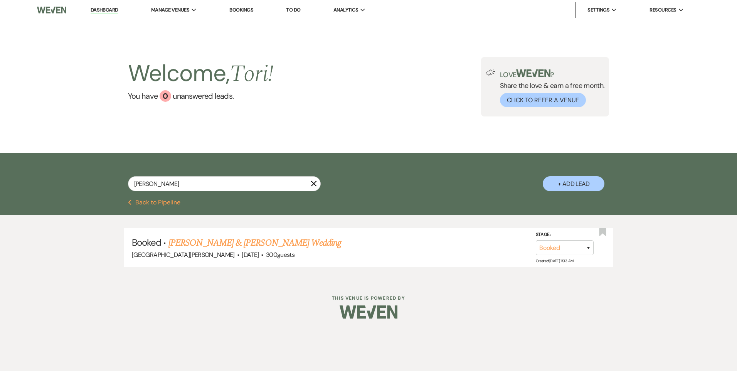
type input "wert"
click at [281, 244] on link "[PERSON_NAME] & [PERSON_NAME] Wedding" at bounding box center [254, 243] width 173 height 14
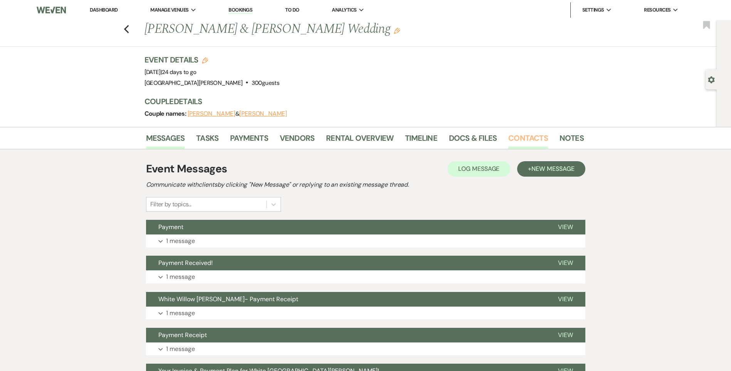
click at [520, 136] on link "Contacts" at bounding box center [528, 140] width 40 height 17
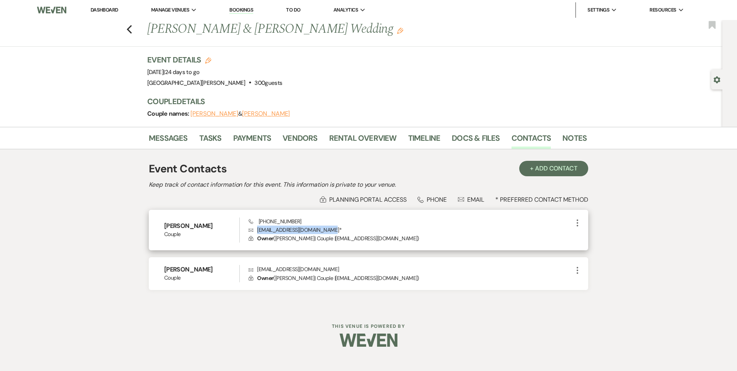
drag, startPoint x: 331, startPoint y: 231, endPoint x: 254, endPoint y: 232, distance: 76.7
click at [254, 232] on p "Envelope Culleywedding2025@gmail.com *" at bounding box center [411, 230] width 324 height 8
drag, startPoint x: 254, startPoint y: 232, endPoint x: 272, endPoint y: 230, distance: 17.9
copy p "Culleywedding2025@gmail.com"
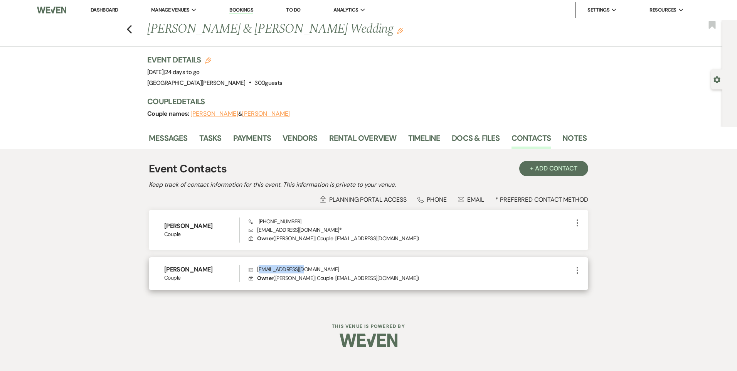
drag, startPoint x: 322, startPoint y: 265, endPoint x: 260, endPoint y: 270, distance: 62.2
click at [260, 270] on p "Envelope Jcu2ley@gmail.com" at bounding box center [411, 269] width 324 height 8
click at [259, 270] on p "Envelope Jcu2ley@gmail.com" at bounding box center [411, 269] width 324 height 8
drag, startPoint x: 257, startPoint y: 270, endPoint x: 309, endPoint y: 268, distance: 51.3
click at [309, 268] on p "Envelope Jcu2ley@gmail.com" at bounding box center [411, 269] width 324 height 8
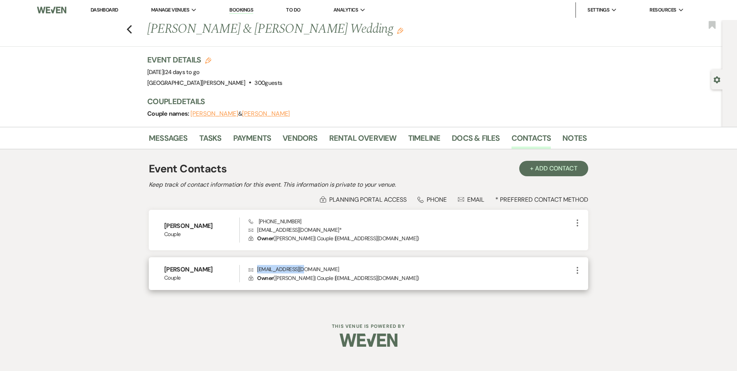
drag, startPoint x: 309, startPoint y: 268, endPoint x: 285, endPoint y: 269, distance: 23.9
copy p "Jcu2ley@gmail.com"
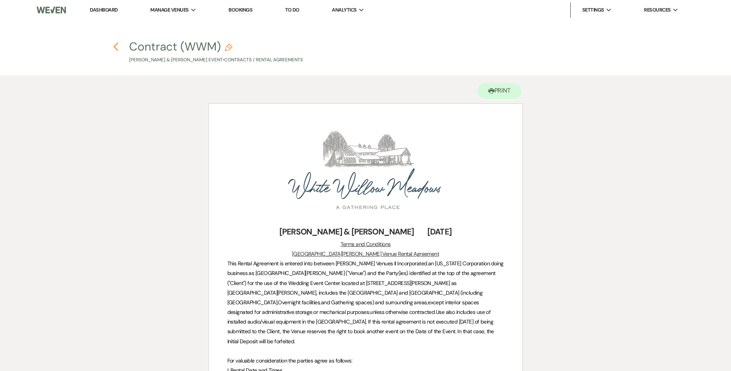
click at [116, 48] on use "button" at bounding box center [115, 46] width 5 height 8
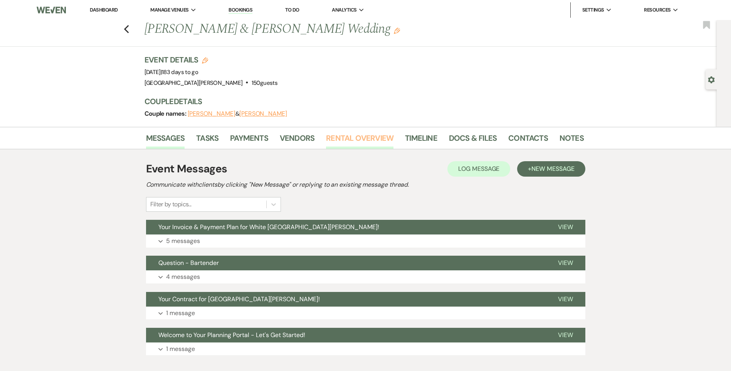
click at [347, 141] on link "Rental Overview" at bounding box center [359, 140] width 67 height 17
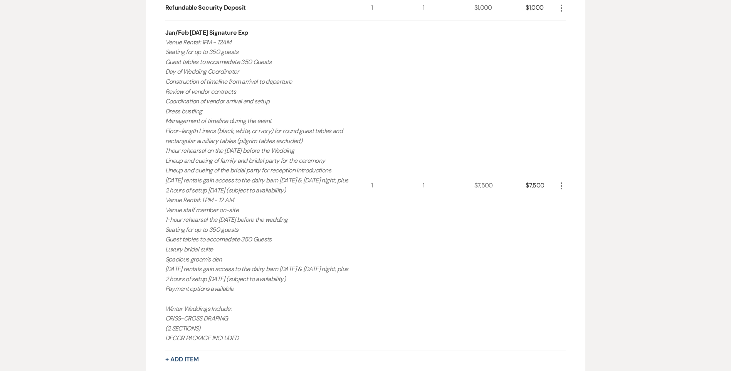
scroll to position [116, 0]
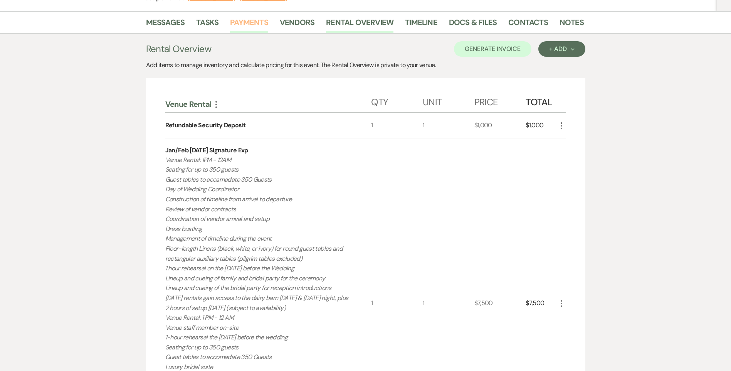
click at [250, 19] on link "Payments" at bounding box center [249, 24] width 38 height 17
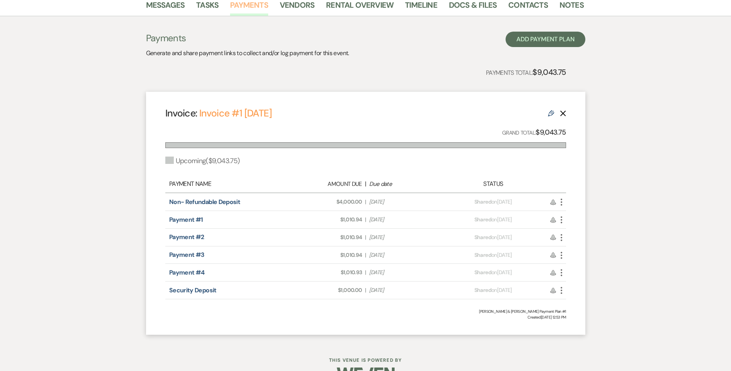
scroll to position [116, 0]
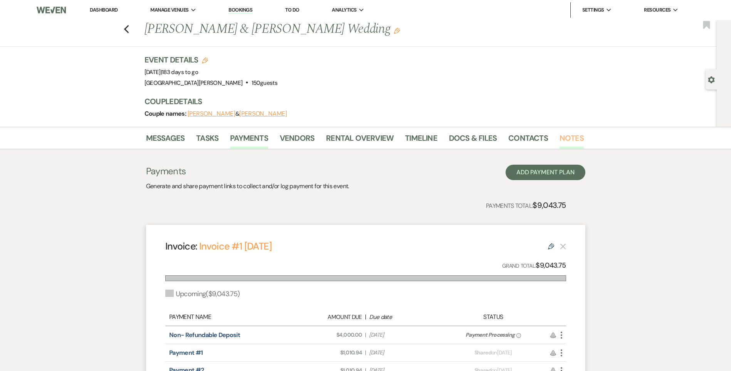
click at [576, 138] on link "Notes" at bounding box center [572, 140] width 24 height 17
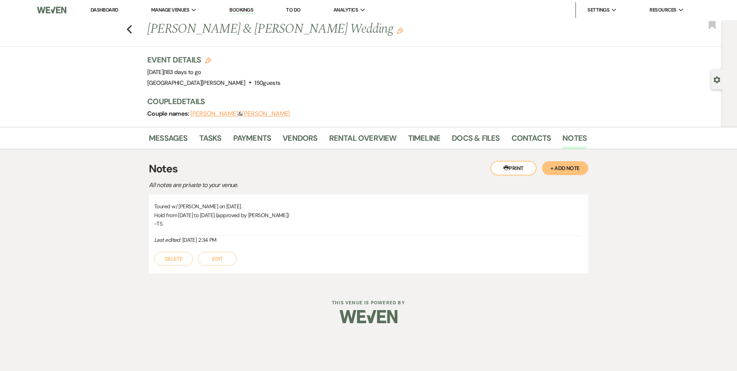
click at [562, 168] on button "+ Add Note" at bounding box center [565, 168] width 46 height 14
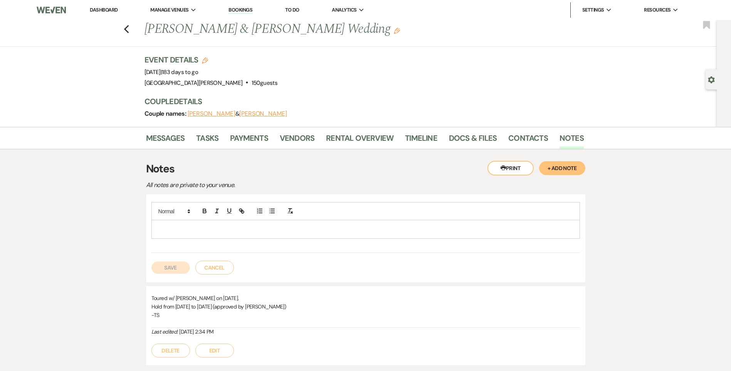
paste div
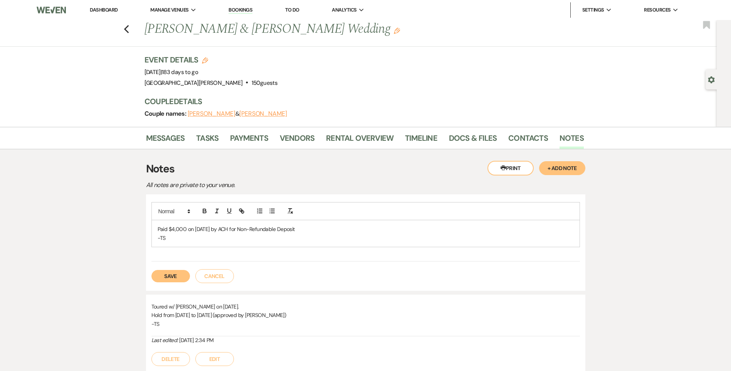
click at [183, 277] on button "Save" at bounding box center [170, 276] width 39 height 12
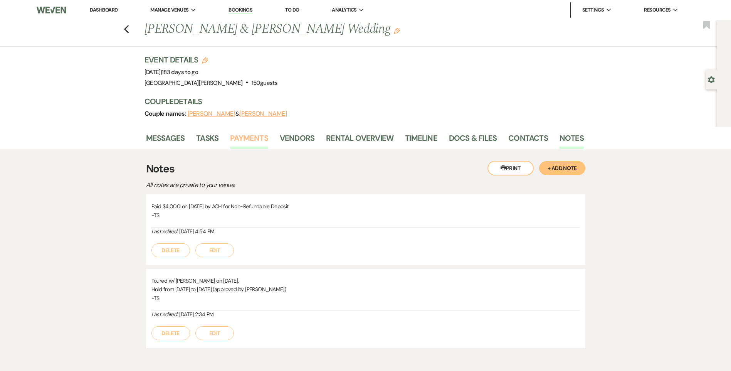
click at [257, 140] on link "Payments" at bounding box center [249, 140] width 38 height 17
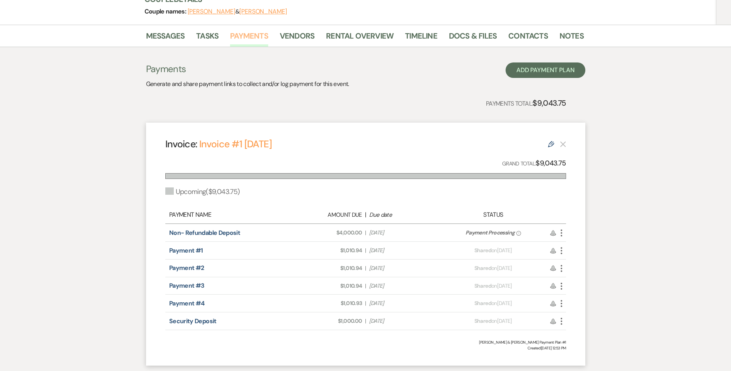
scroll to position [116, 0]
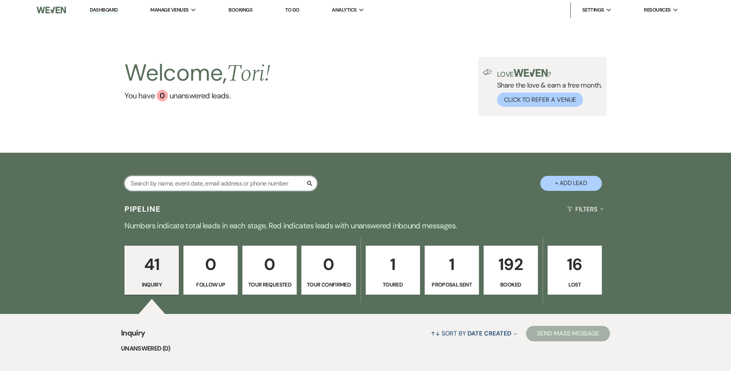
click at [210, 185] on input "text" at bounding box center [221, 183] width 193 height 15
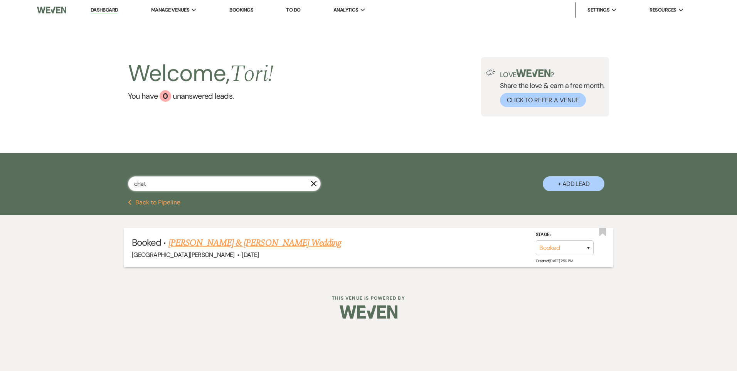
type input "chat"
click at [196, 243] on link "Whitlee Chatman & Talan Taylor's Wedding" at bounding box center [254, 243] width 173 height 14
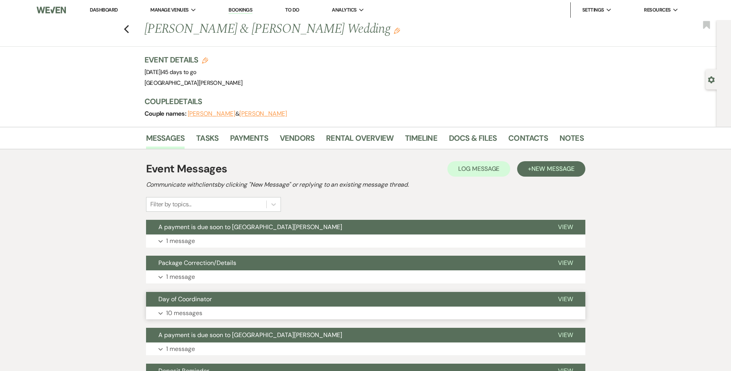
click at [220, 311] on button "Expand 10 messages" at bounding box center [365, 312] width 439 height 13
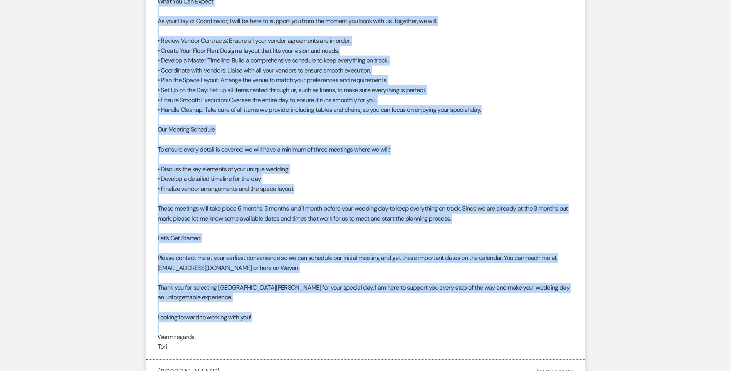
scroll to position [424, 0]
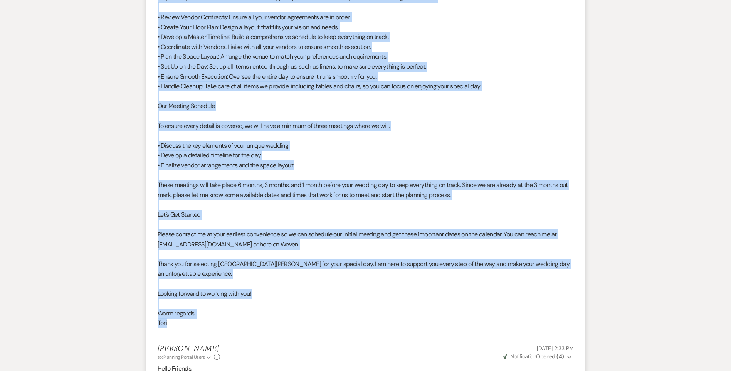
drag, startPoint x: 155, startPoint y: 119, endPoint x: 268, endPoint y: 322, distance: 231.8
click at [268, 322] on li "Tori Sipes to: Planning Portal Users Expand Info Other Jul 16, 2025, 12:37 PM W…" at bounding box center [365, 109] width 439 height 454
drag, startPoint x: 268, startPoint y: 322, endPoint x: 236, endPoint y: 238, distance: 89.9
copy div "Dear Whitlee & Talan, Congratulations on your upcoming wedding! My name is Tori…"
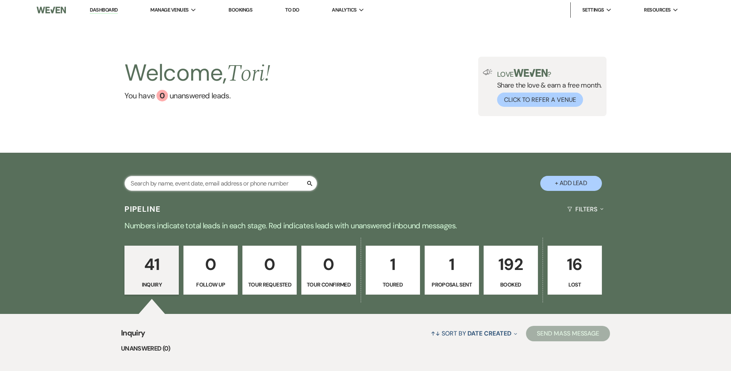
click at [160, 179] on input "text" at bounding box center [221, 183] width 193 height 15
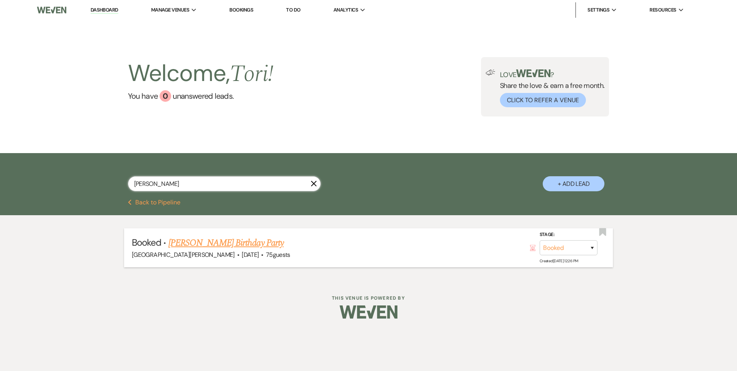
type input "[PERSON_NAME]"
click at [185, 241] on link "[PERSON_NAME] Birthday Party" at bounding box center [225, 243] width 115 height 14
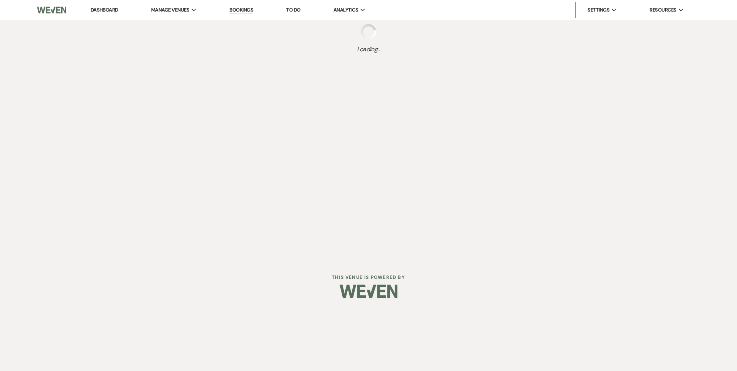
select select "4"
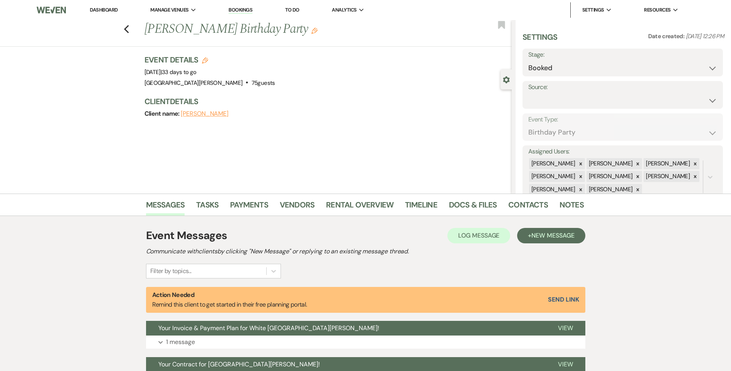
select select "4"
click at [559, 71] on select "Booked Lost" at bounding box center [622, 68] width 189 height 15
select select "8"
click at [528, 61] on select "Booked Lost" at bounding box center [622, 68] width 189 height 15
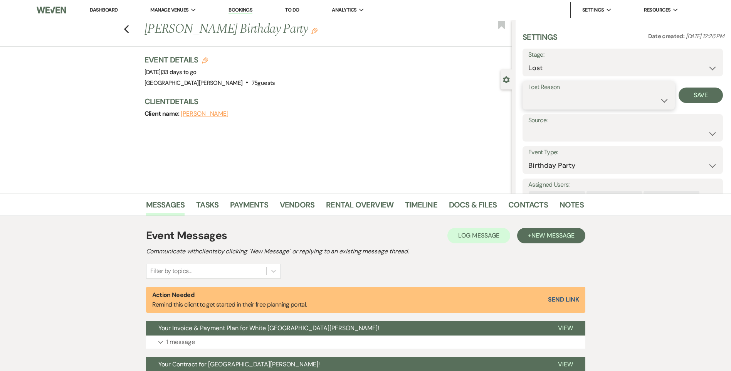
click at [591, 100] on select "Booked Elsewhere Budget Date Unavailable No Response Not a Good Match Capacity …" at bounding box center [598, 100] width 141 height 15
select select "5"
click at [528, 93] on select "Booked Elsewhere Budget Date Unavailable No Response Not a Good Match Capacity …" at bounding box center [598, 100] width 141 height 15
click at [688, 98] on button "Save" at bounding box center [701, 95] width 44 height 15
